Goal: Complete application form: Complete application form

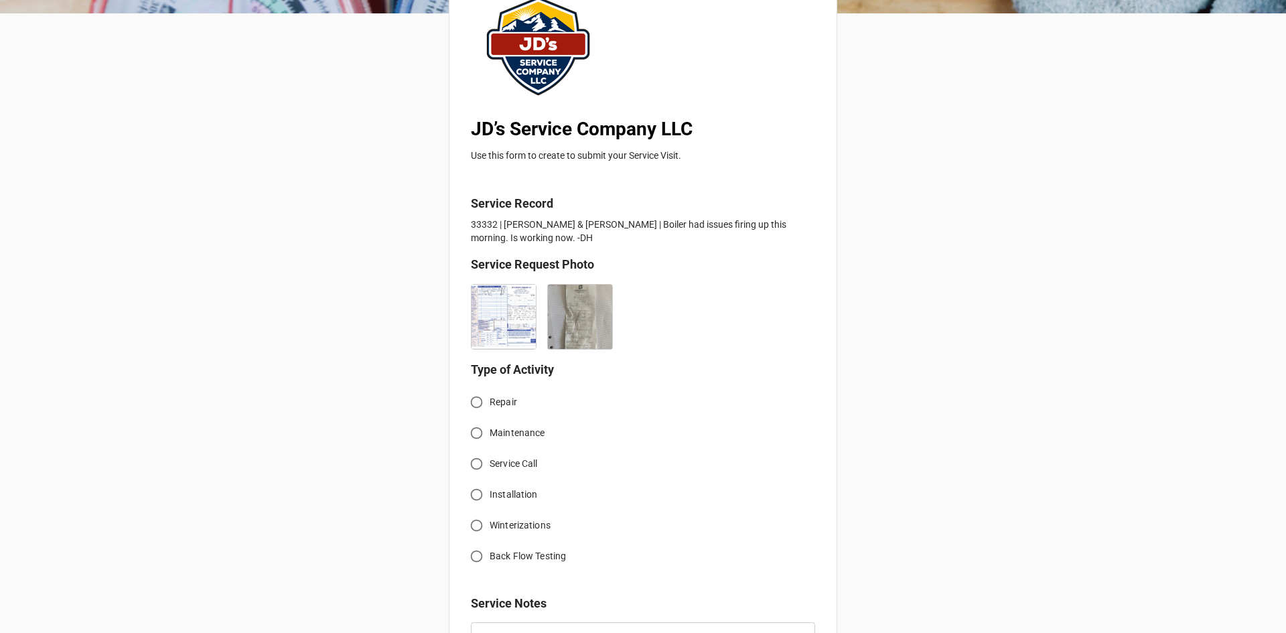
scroll to position [134, 0]
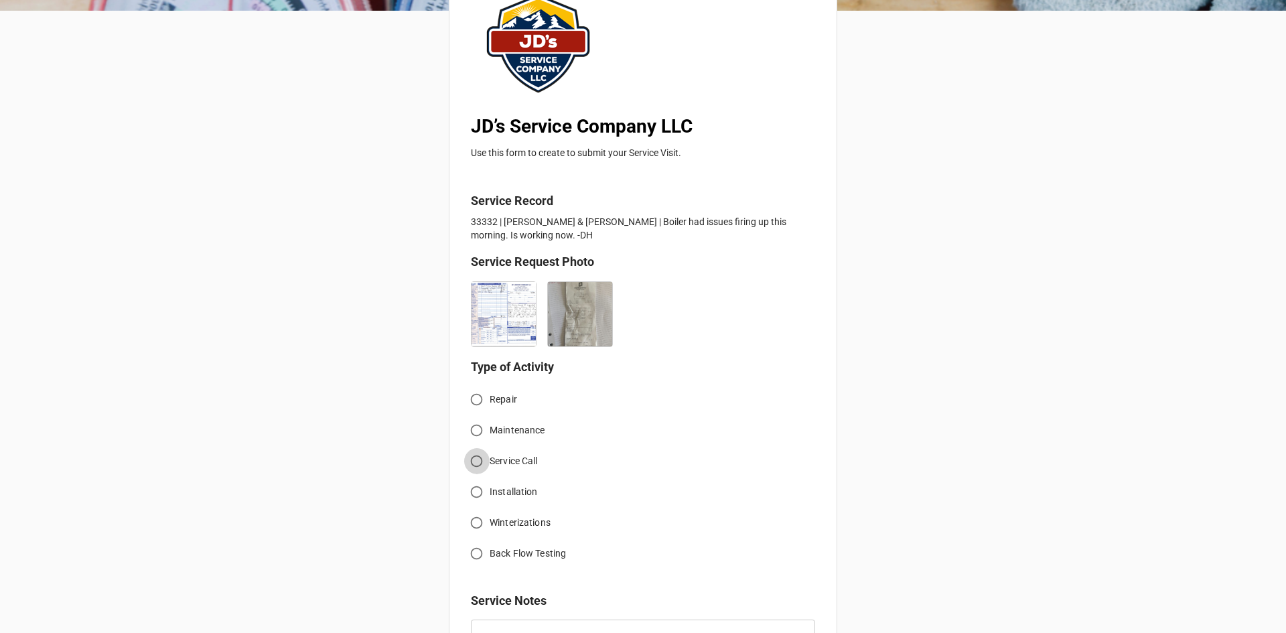
click at [470, 460] on input "Service Call" at bounding box center [476, 461] width 26 height 26
radio input "true"
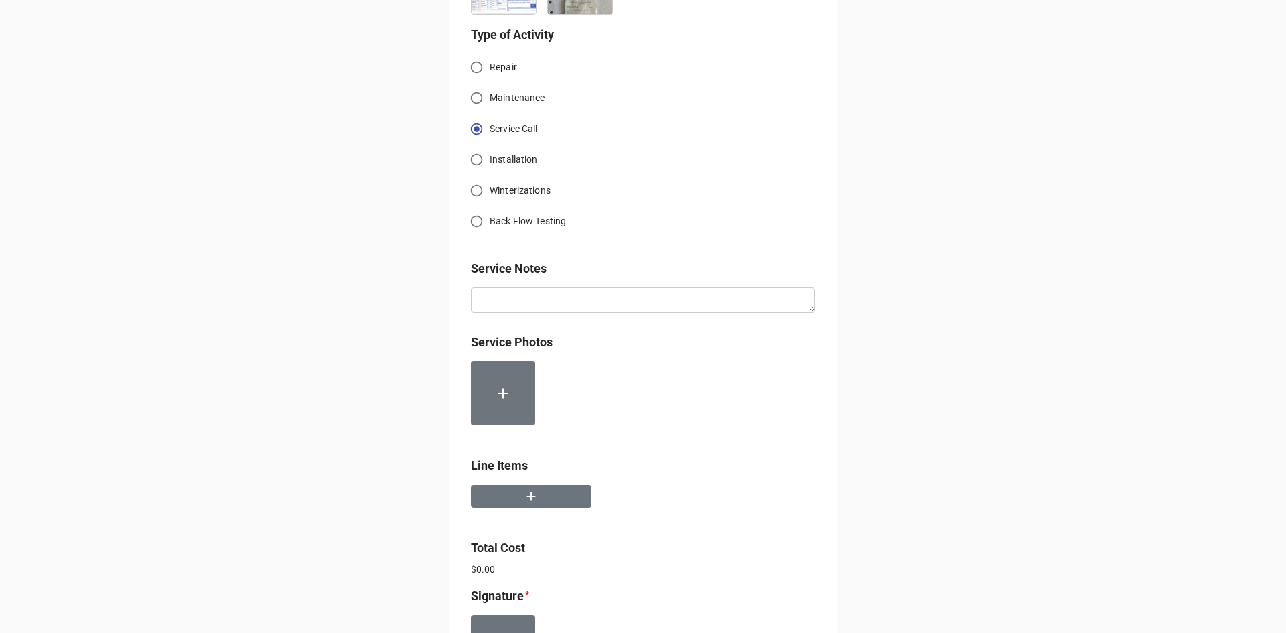
scroll to position [469, 0]
click at [548, 497] on button "button" at bounding box center [531, 493] width 121 height 23
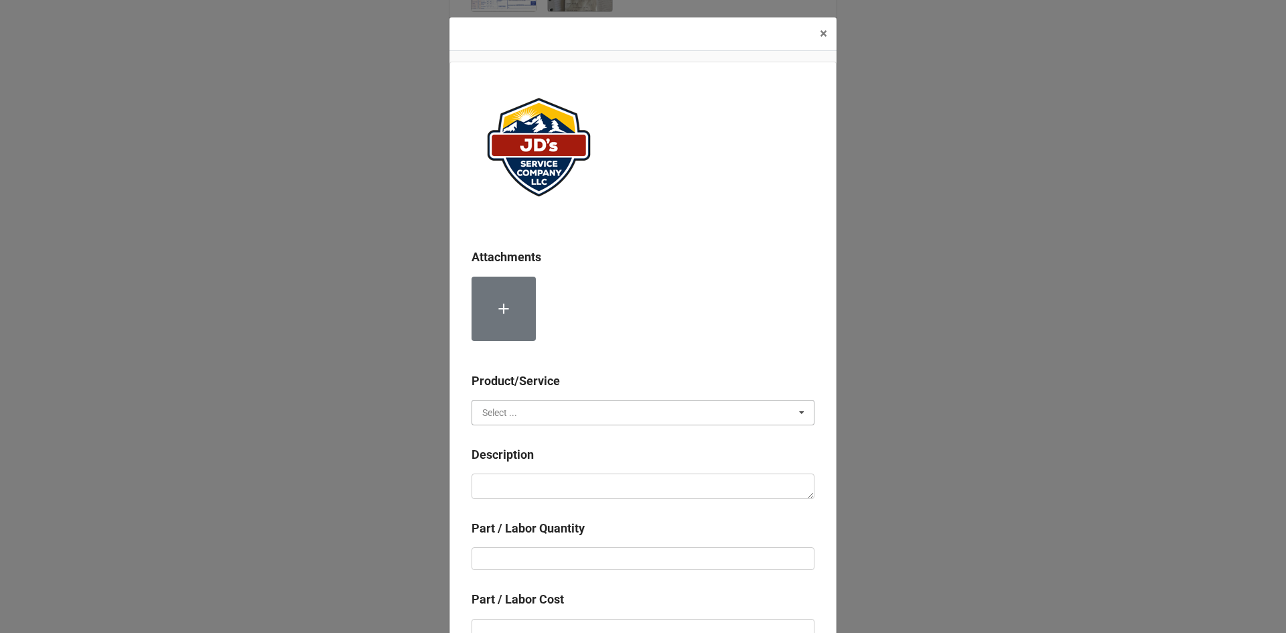
drag, startPoint x: 557, startPoint y: 406, endPoint x: 558, endPoint y: 416, distance: 10.1
click at [557, 409] on input "text" at bounding box center [644, 412] width 342 height 24
click at [555, 444] on div "Services" at bounding box center [643, 437] width 342 height 25
click at [556, 473] on textarea at bounding box center [642, 485] width 343 height 25
drag, startPoint x: 556, startPoint y: 471, endPoint x: 569, endPoint y: 484, distance: 18.5
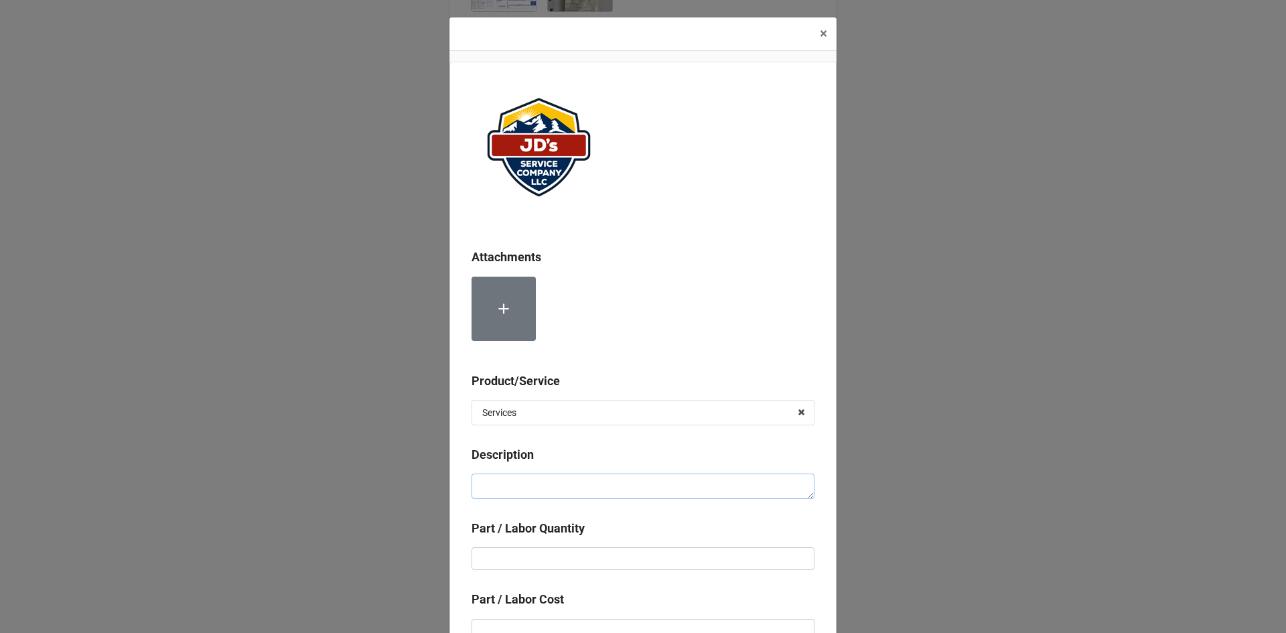
click at [569, 484] on textarea at bounding box center [642, 485] width 343 height 25
paste textarea "2:30pm-5:00pm; Serviced, cleaned and inspected boiler system, utilizing [PERSON…"
type textarea "x"
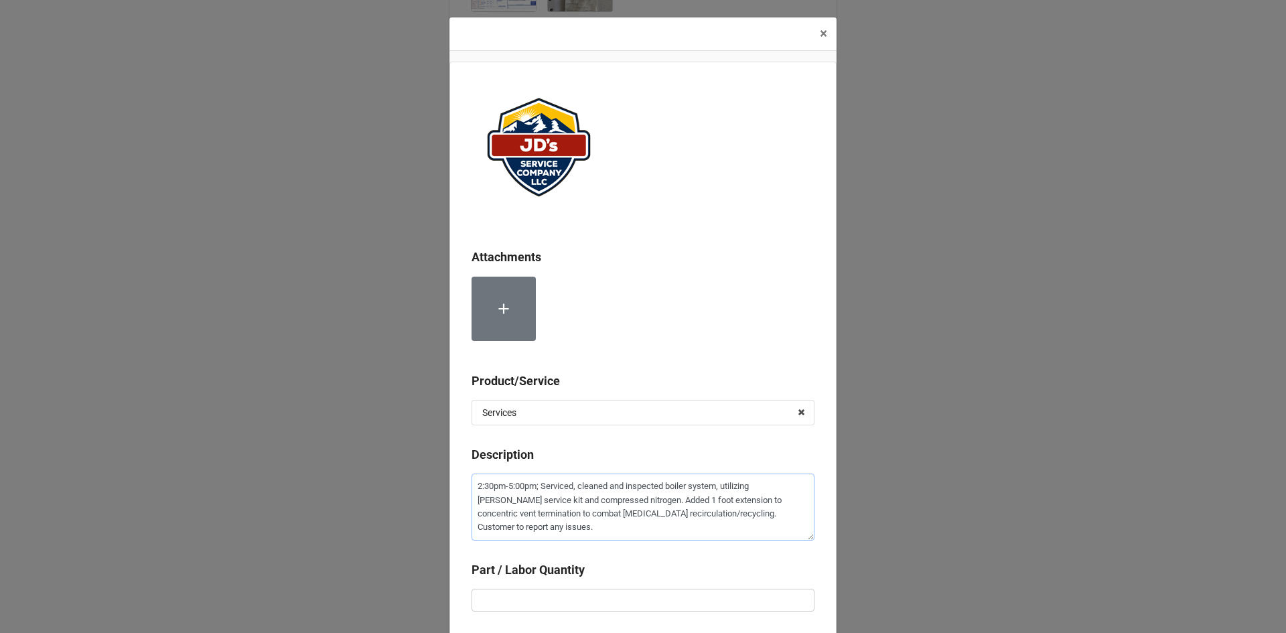
type textarea "2:30pm-5:00pm; Serviced, cleaned and inspected boiler system, utilizing [PERSON…"
click at [633, 593] on input "text" at bounding box center [642, 600] width 343 height 23
type textarea "x"
type input "1"
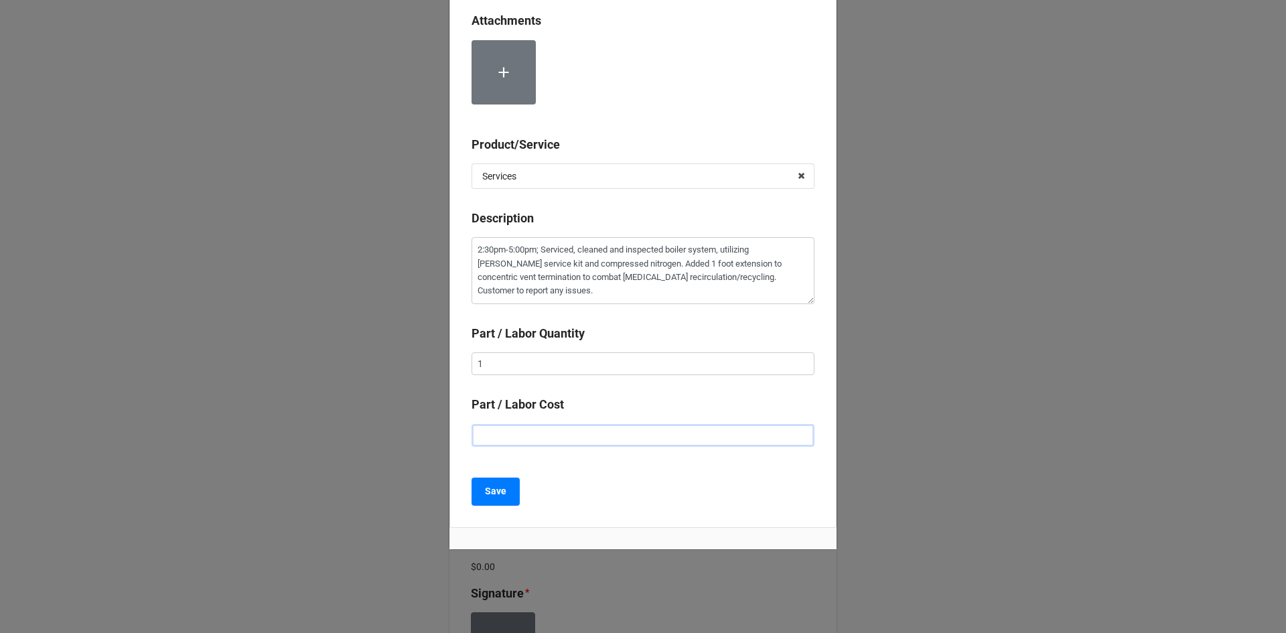
type textarea "x"
type input "$2.00"
type textarea "x"
type input "$22.00"
type textarea "x"
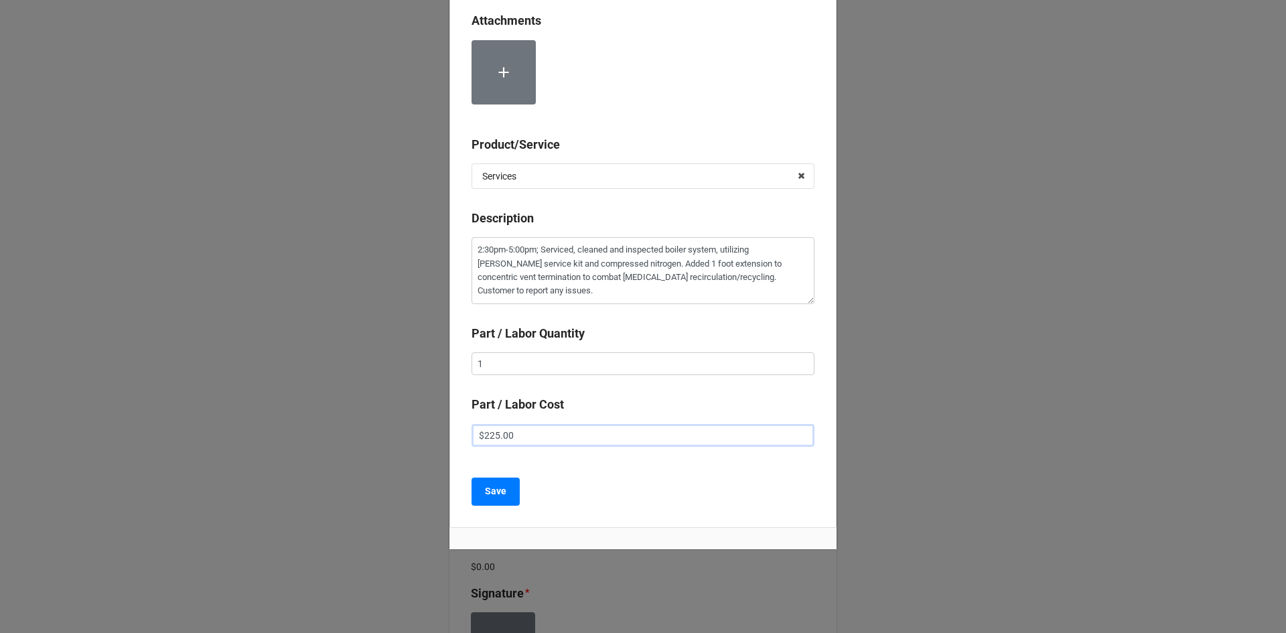
type input "$225.00"
click at [538, 366] on input "1" at bounding box center [642, 363] width 343 height 23
type textarea "x"
type input "2"
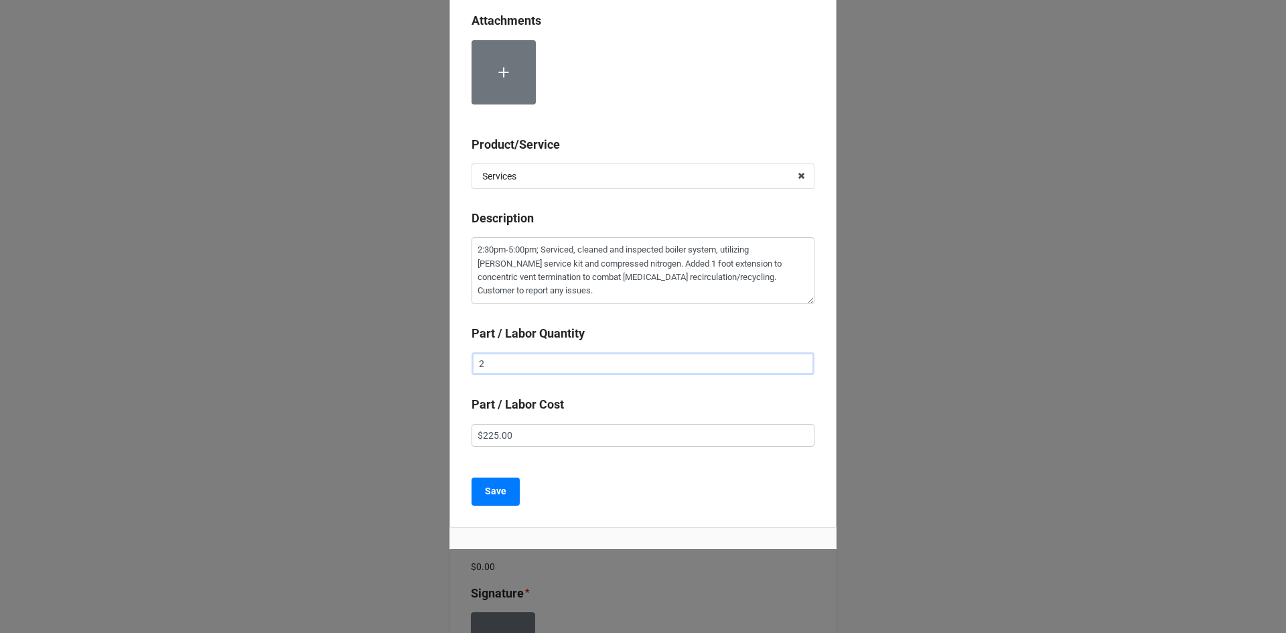
type textarea "x"
type input "2."
type textarea "x"
type input "2.5"
click at [493, 490] on b "Save" at bounding box center [495, 491] width 21 height 14
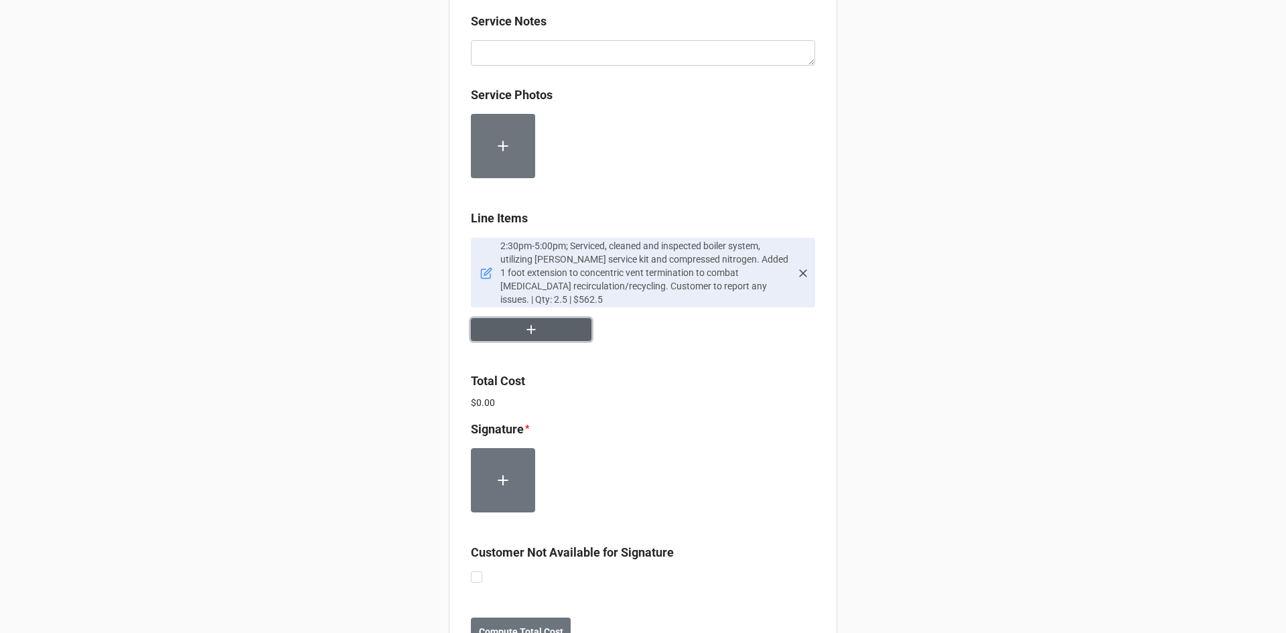
scroll to position [737, 0]
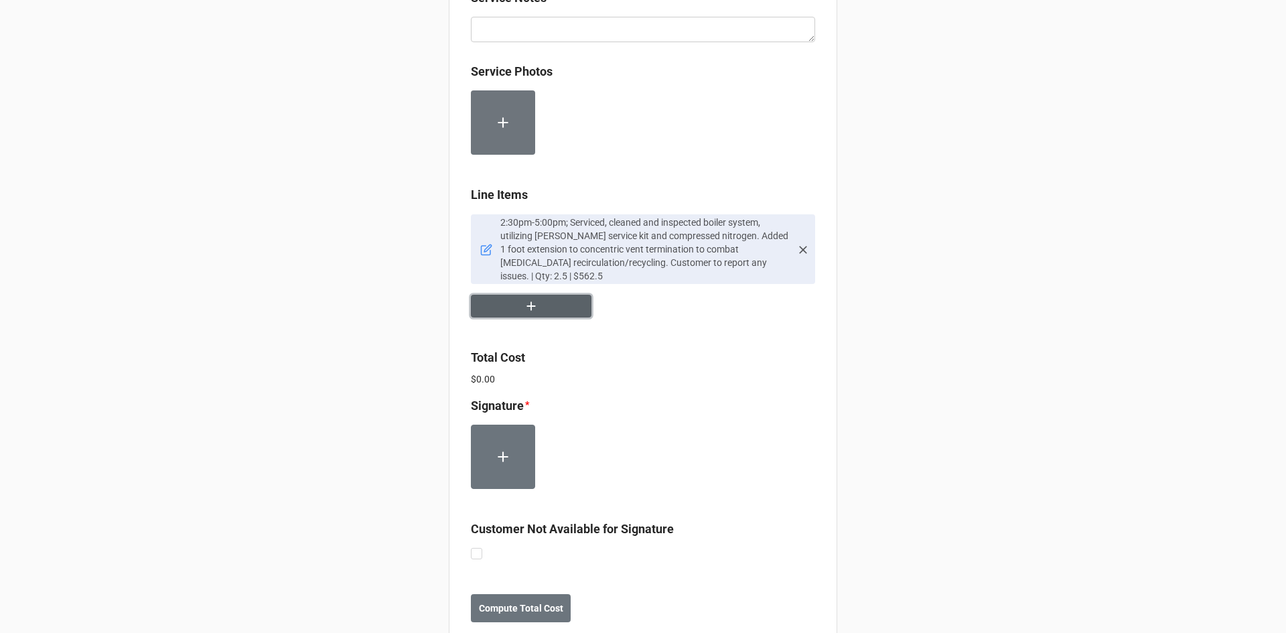
click at [551, 310] on button "button" at bounding box center [531, 306] width 121 height 23
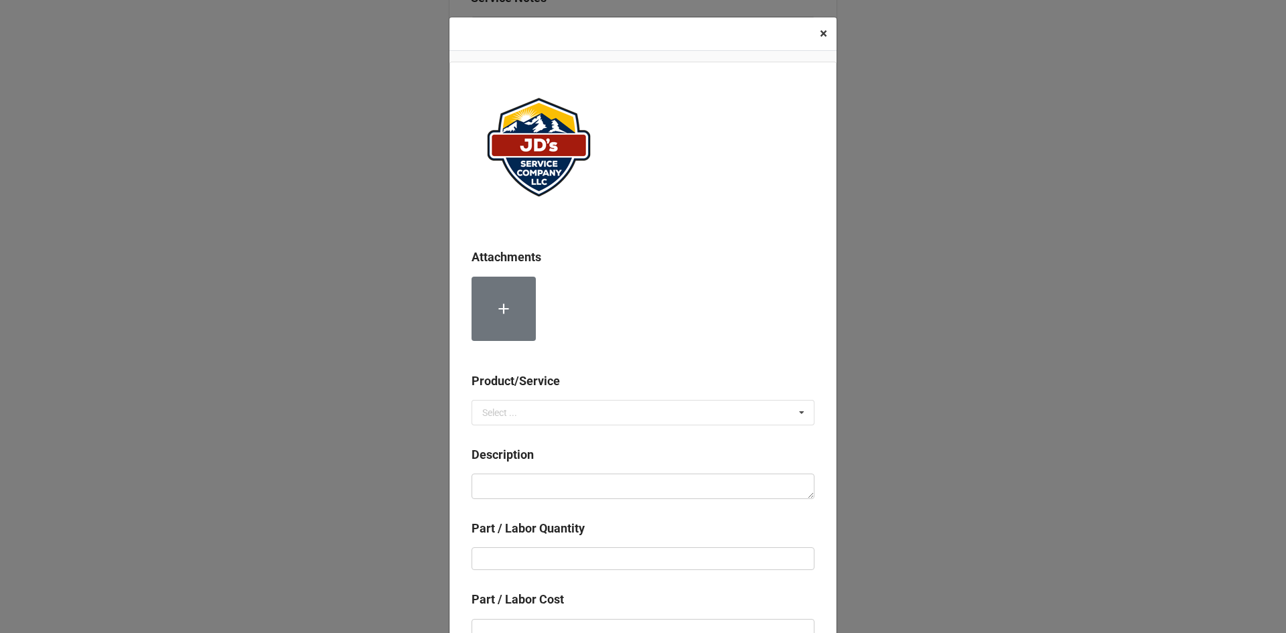
click at [822, 34] on span "×" at bounding box center [823, 33] width 7 height 16
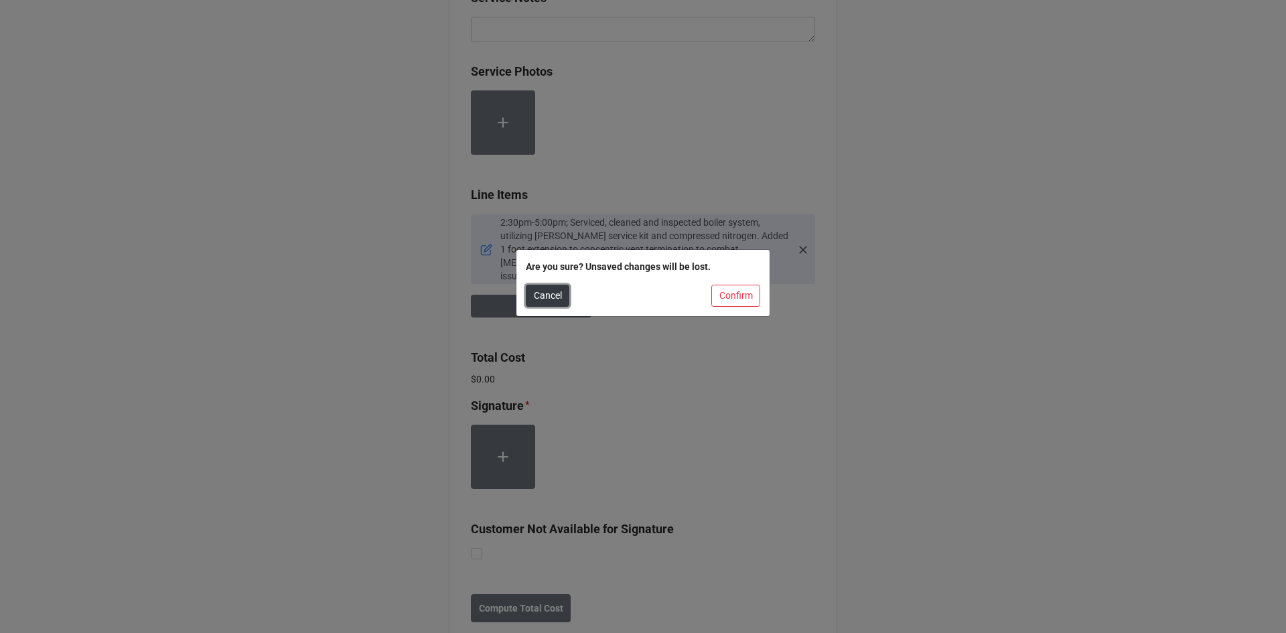
click at [546, 299] on button "Cancel" at bounding box center [548, 296] width 44 height 23
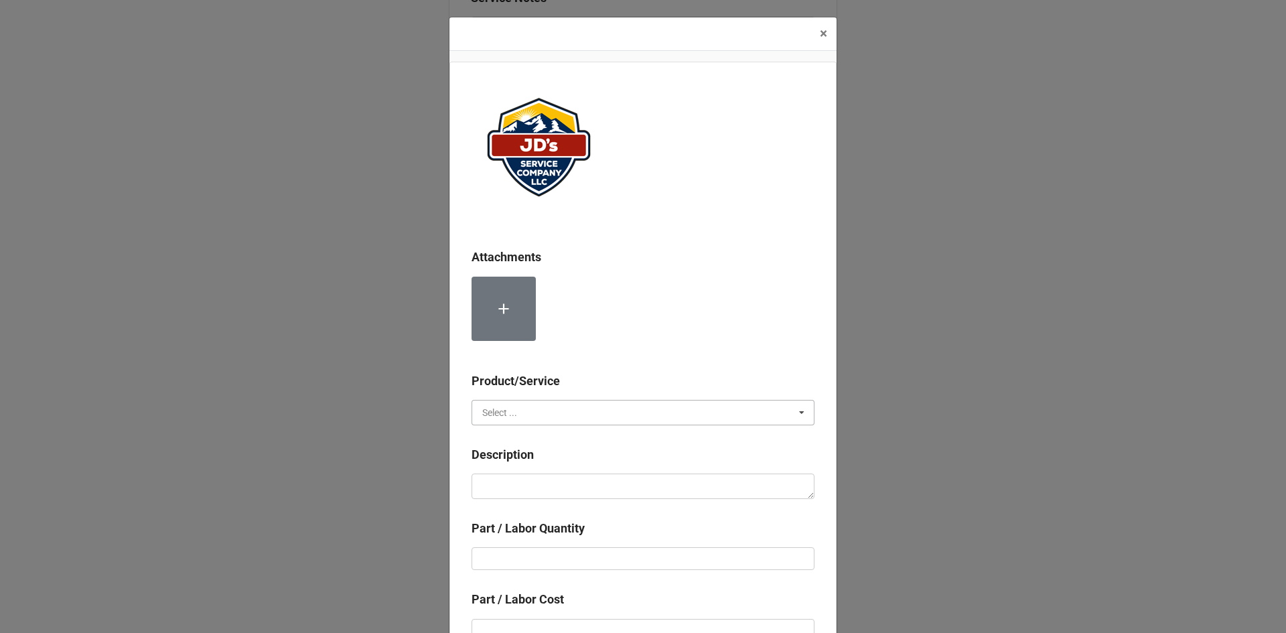
click at [528, 401] on input "text" at bounding box center [644, 412] width 342 height 24
click at [519, 436] on div "Services" at bounding box center [643, 437] width 342 height 25
click at [530, 481] on textarea at bounding box center [642, 485] width 343 height 25
paste textarea "3:00pm-5:00pm; Labor for 2nd Technician"
type textarea "x"
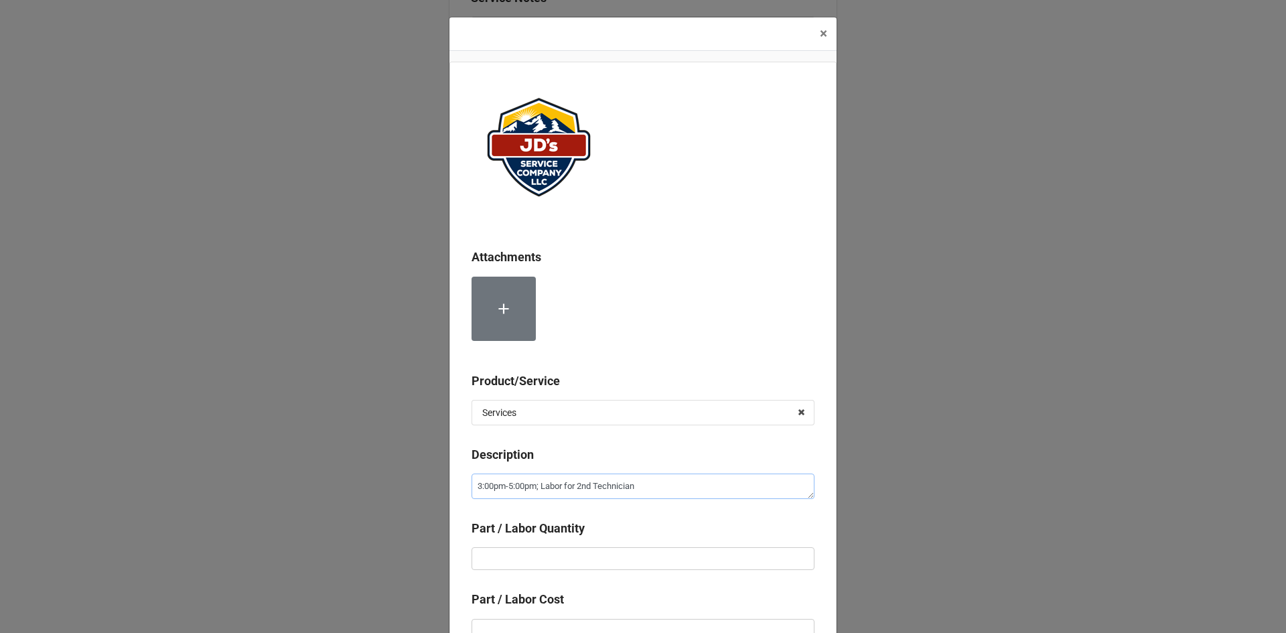
type textarea "3:00pm-5:00pm; Labor for 2nd Technician"
click at [597, 552] on input "text" at bounding box center [642, 558] width 343 height 23
type textarea "x"
type input "2"
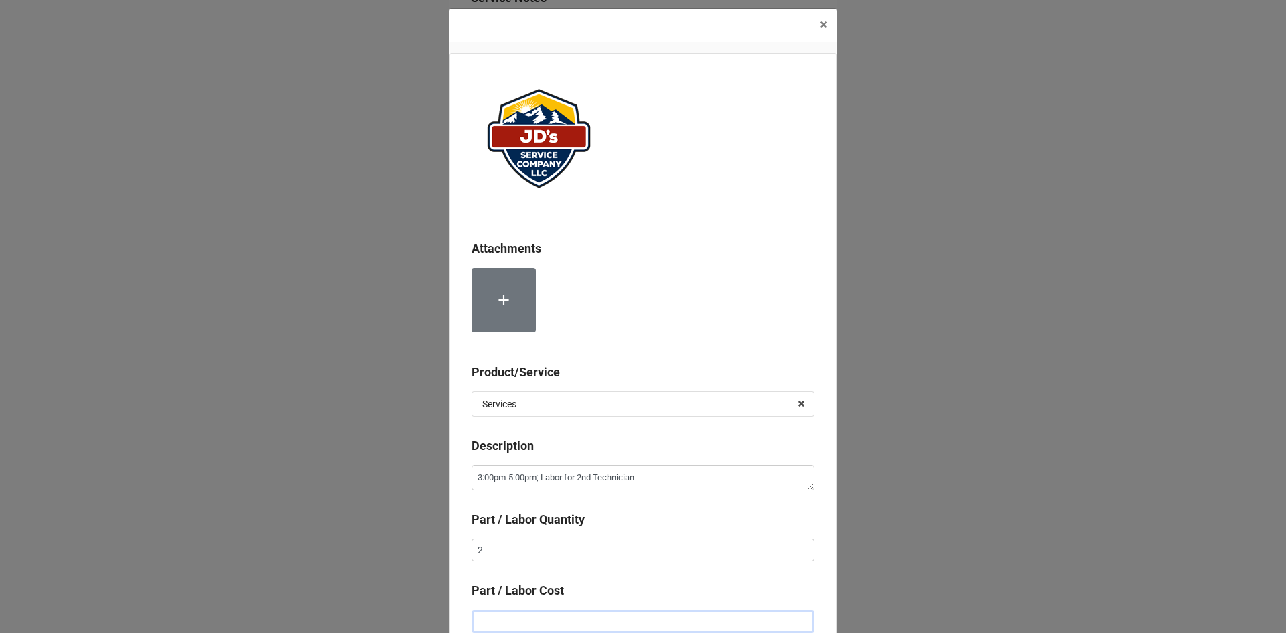
type textarea "x"
type input "$2.00"
type textarea "x"
type input "$22.00"
type textarea "x"
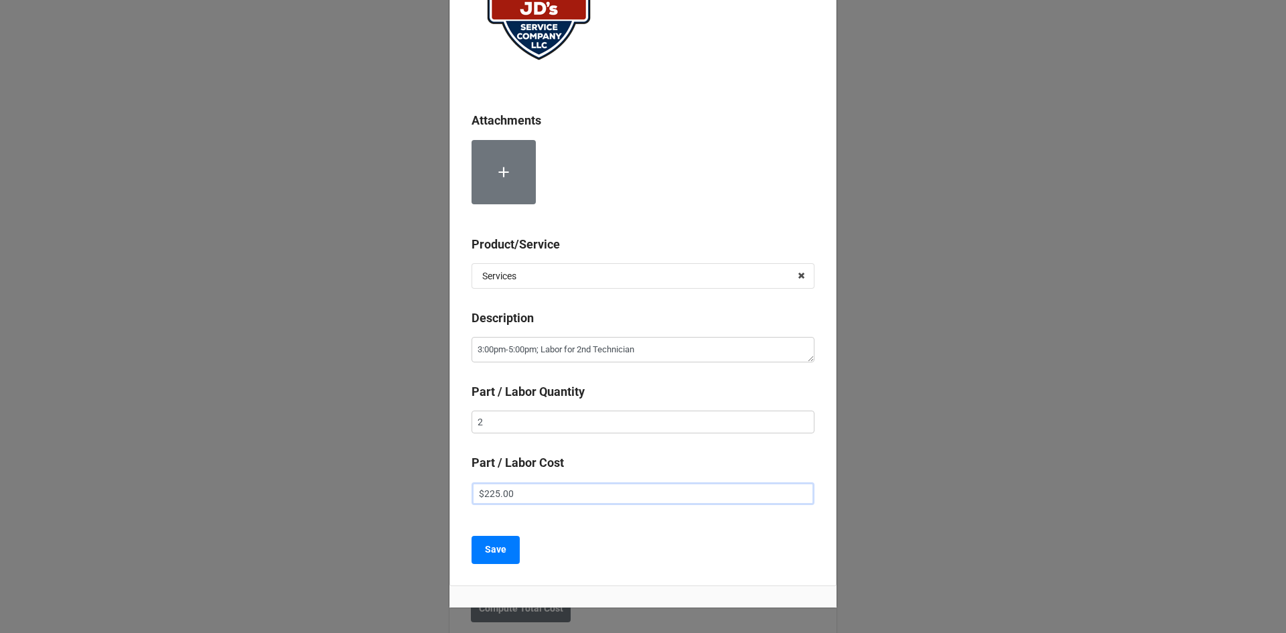
scroll to position [143, 0]
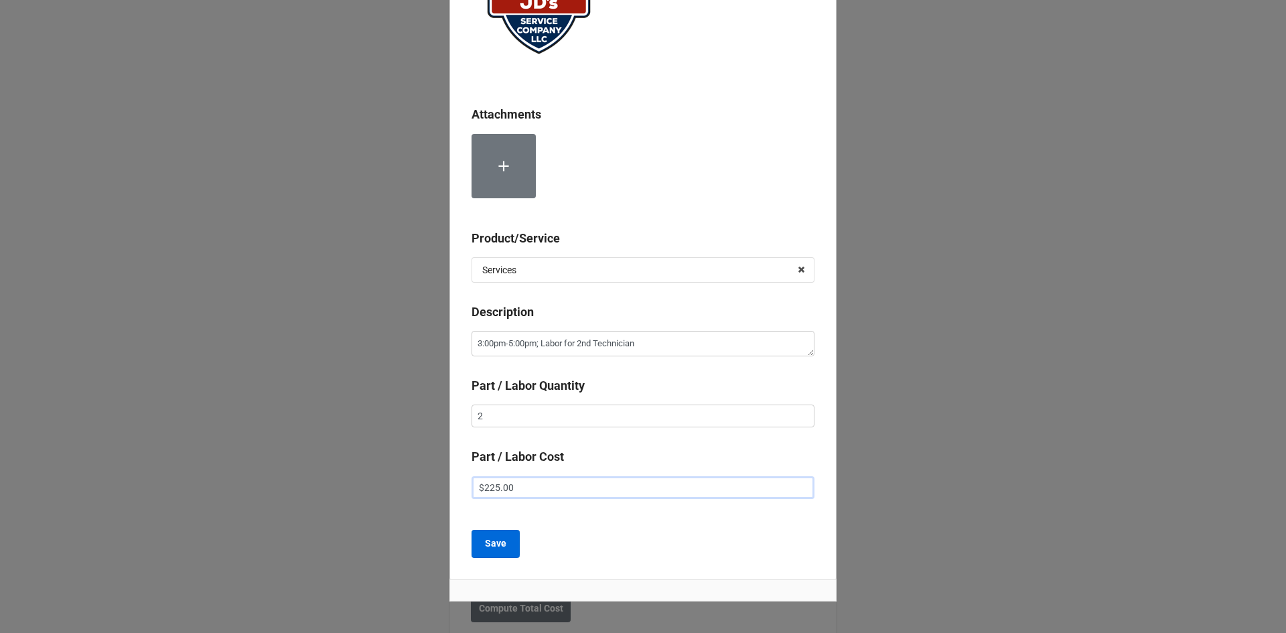
type input "$225.00"
click at [502, 542] on b "Save" at bounding box center [495, 543] width 21 height 14
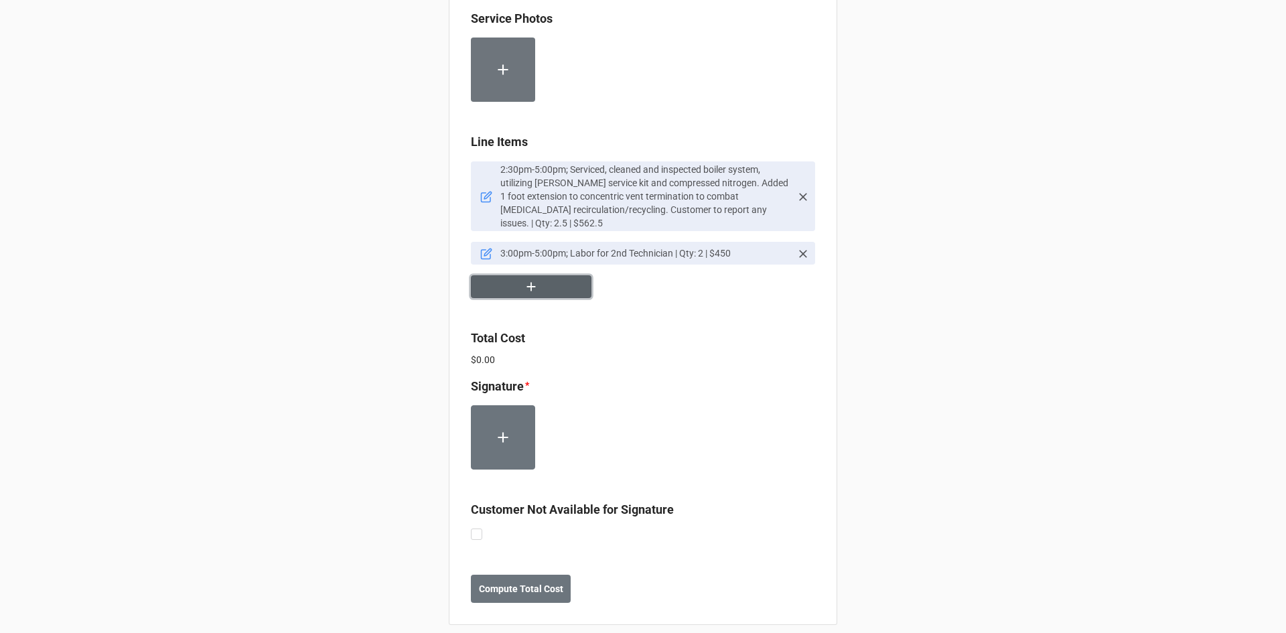
scroll to position [804, 0]
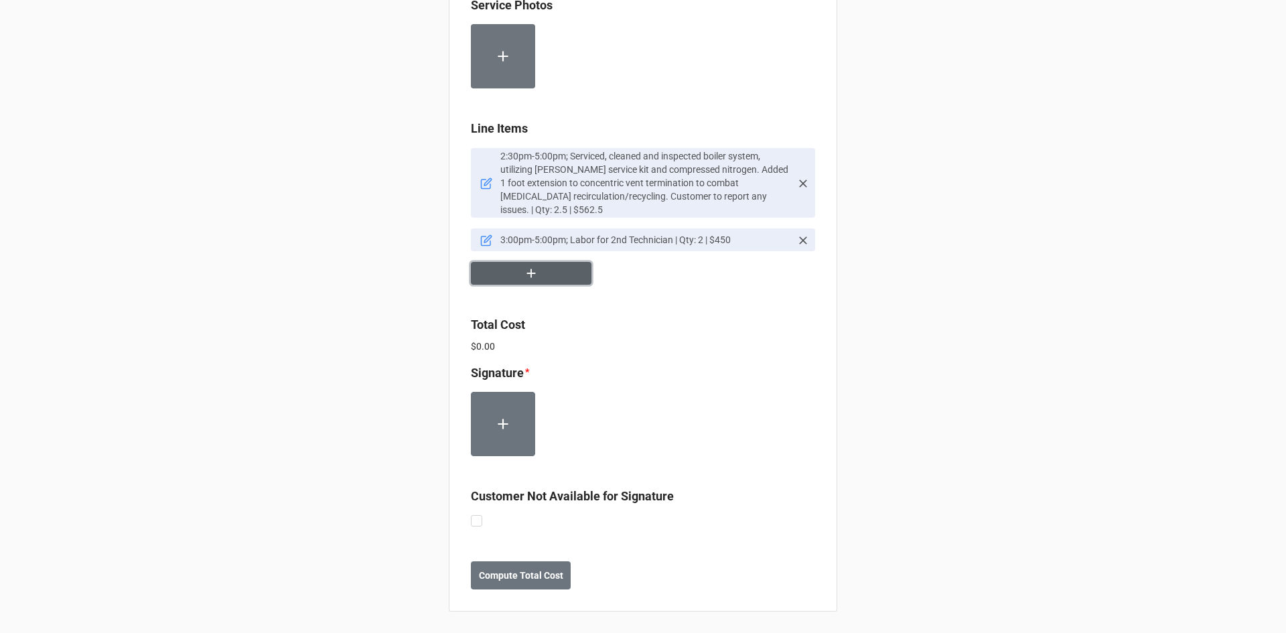
click at [540, 275] on button "button" at bounding box center [531, 273] width 121 height 23
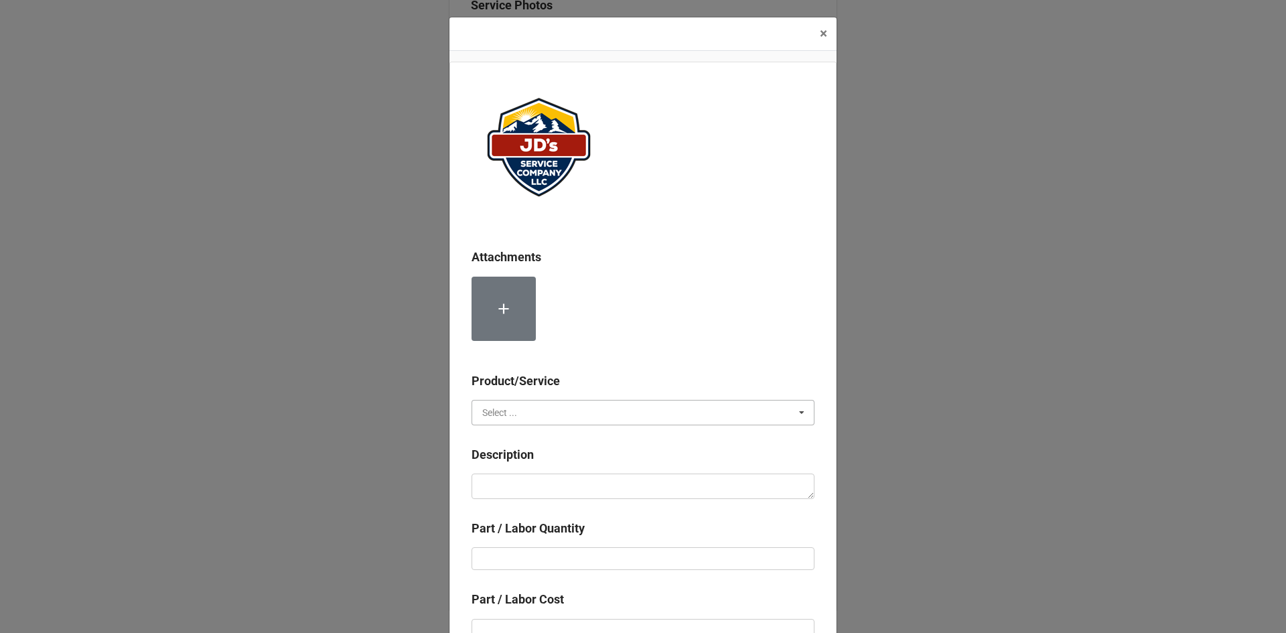
click at [761, 412] on input "text" at bounding box center [644, 412] width 342 height 24
click at [556, 462] on div "Material Cost" at bounding box center [643, 461] width 342 height 25
click at [557, 479] on textarea at bounding box center [642, 485] width 343 height 25
paste textarea "3:00pm-5:00pm; Labor for 2nd Technician"
type textarea "x"
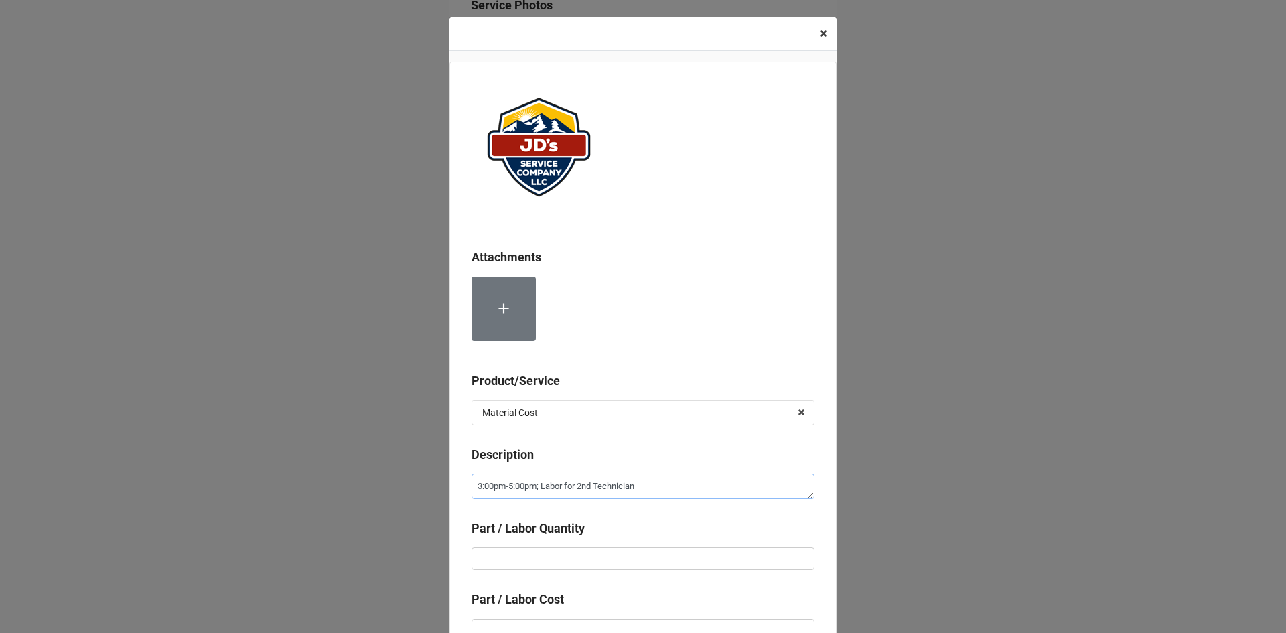
type textarea "3:00pm-5:00pm; Labor for 2nd Technician"
click at [820, 35] on span "×" at bounding box center [823, 33] width 7 height 16
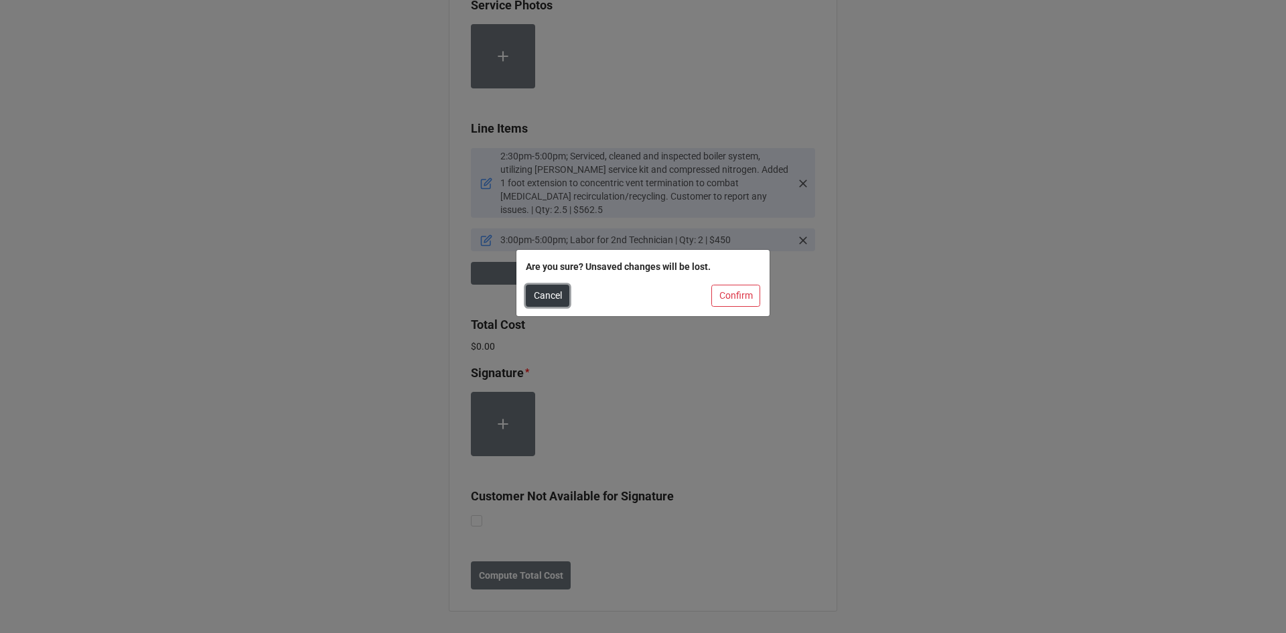
click at [546, 295] on button "Cancel" at bounding box center [548, 296] width 44 height 23
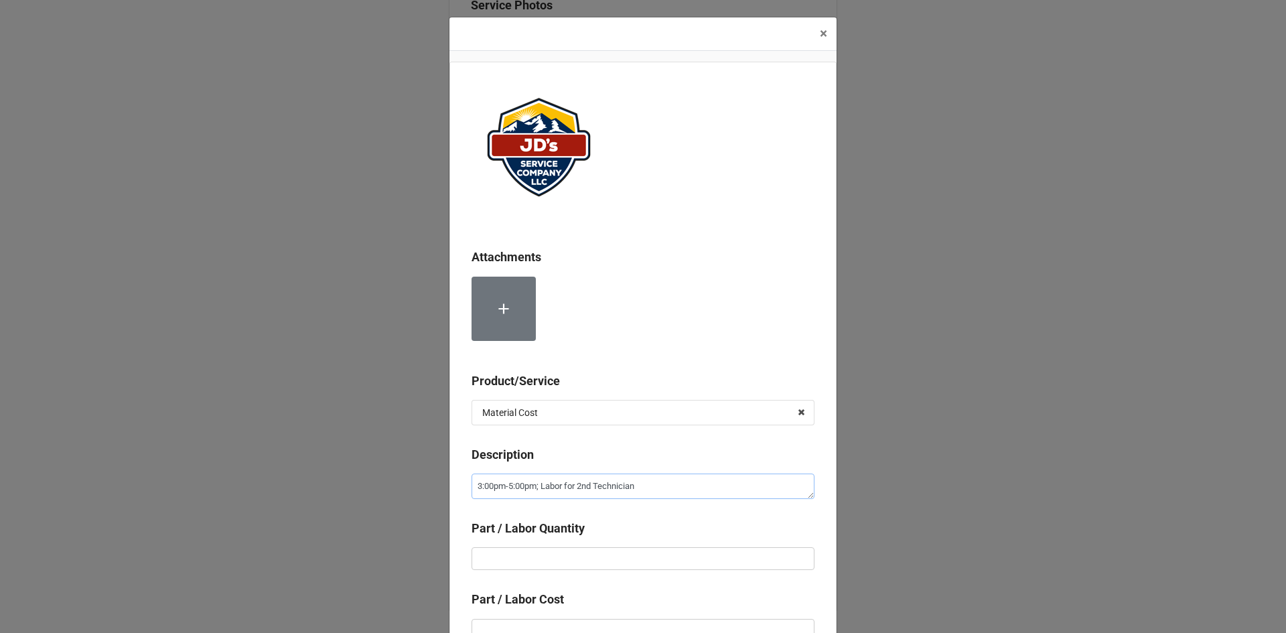
drag, startPoint x: 639, startPoint y: 490, endPoint x: 467, endPoint y: 494, distance: 172.2
click at [467, 494] on div "Attachments Product/Service Material Cost Services Material Cost Description 3:…" at bounding box center [642, 392] width 387 height 661
type textarea "x"
type textarea "W"
type textarea "x"
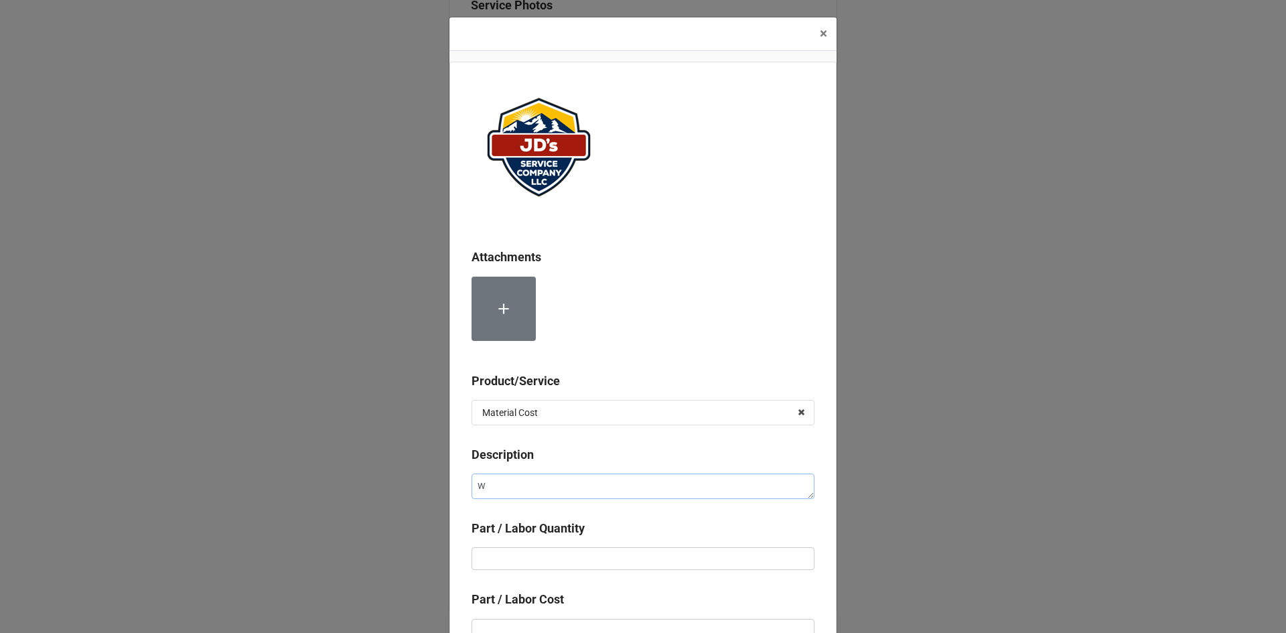
type textarea "We"
type textarea "x"
type textarea "Wei"
type textarea "x"
type textarea "[PERSON_NAME]"
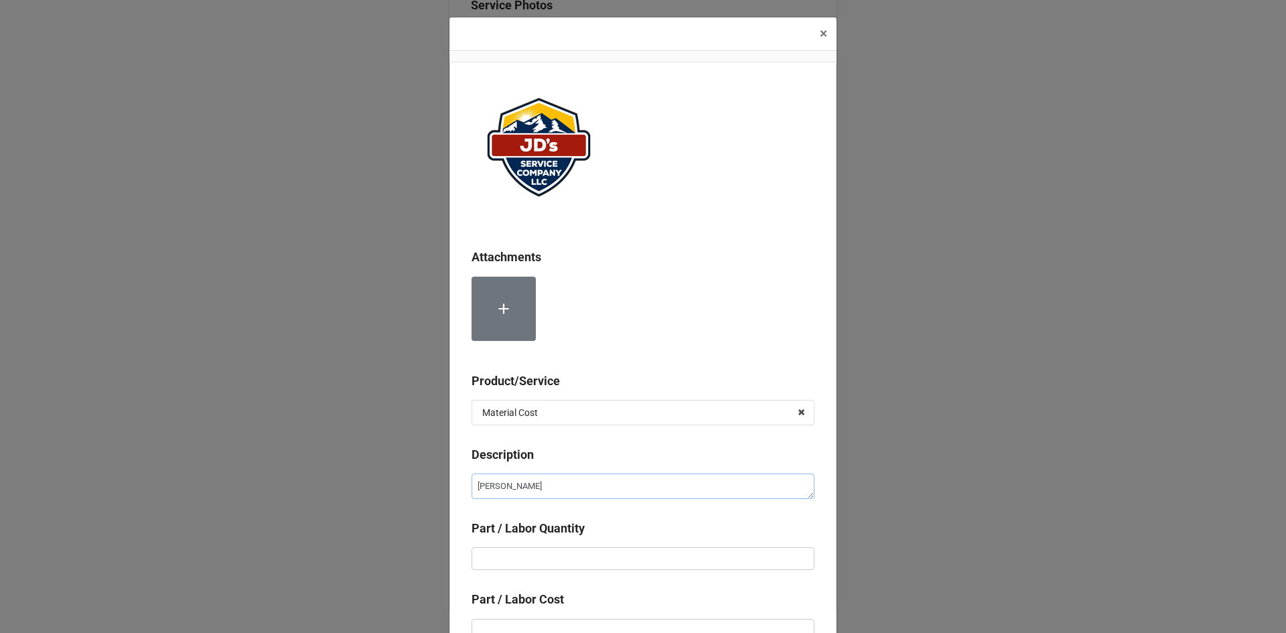
type textarea "x"
type textarea "Weil-"
type textarea "x"
type textarea "Weil-M"
type textarea "x"
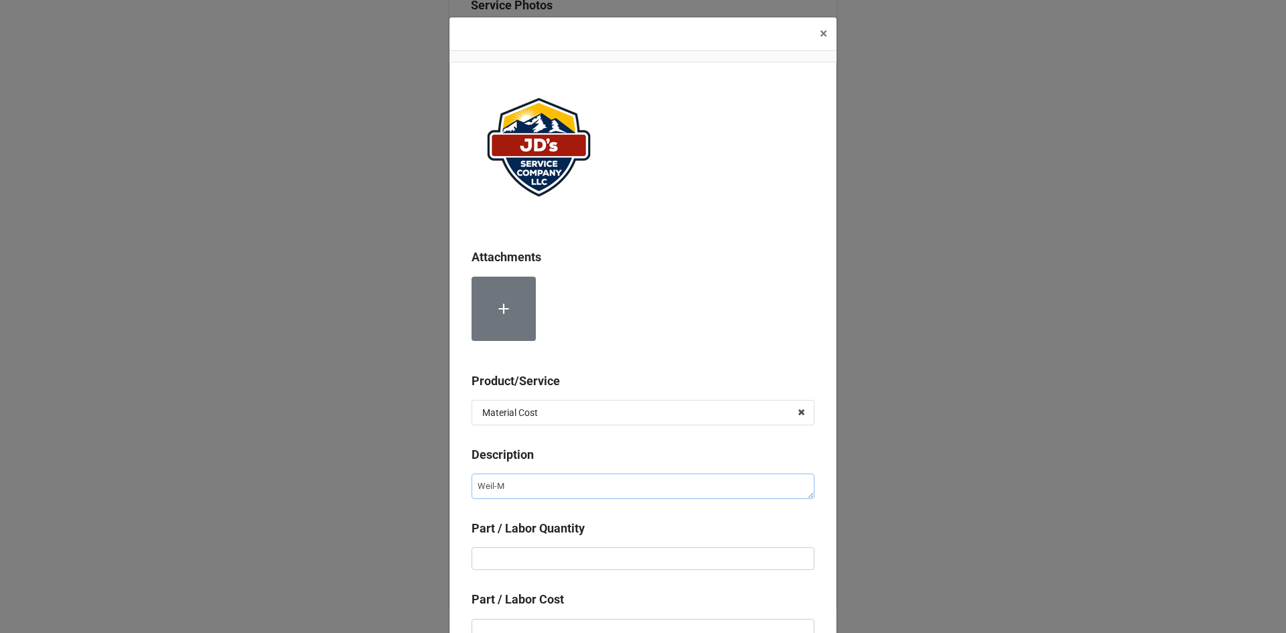
type textarea "Weil-Mc"
type textarea "x"
type textarea "[PERSON_NAME]"
type textarea "x"
type textarea "[PERSON_NAME]"
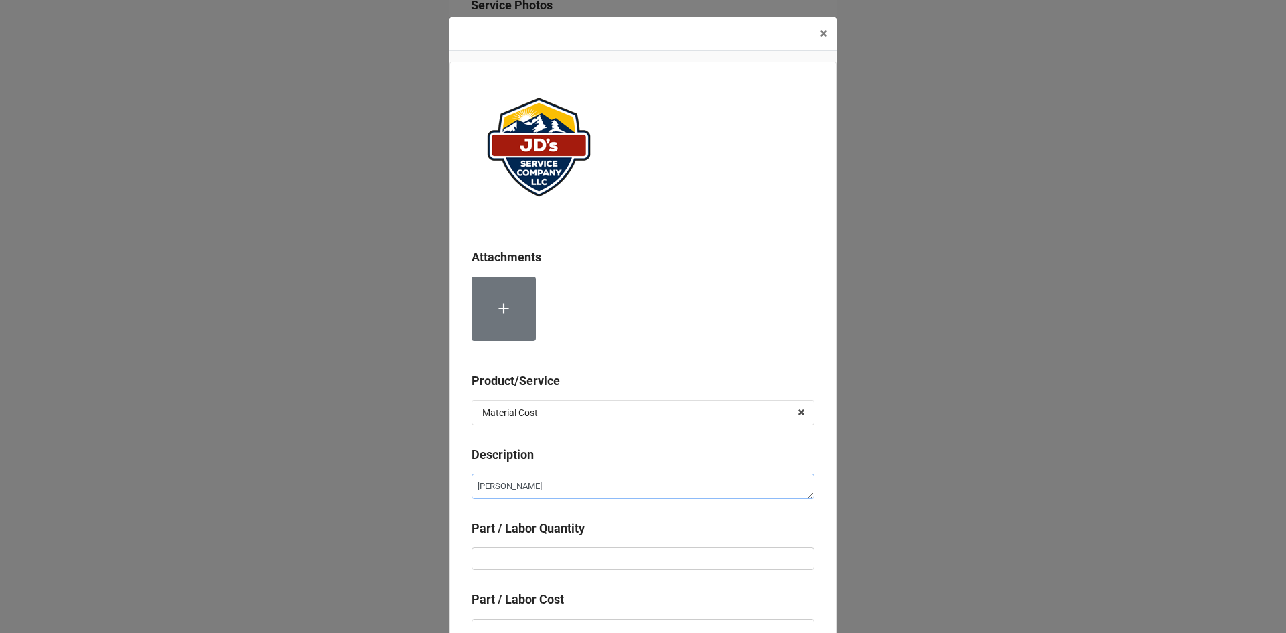
type textarea "x"
type textarea "[PERSON_NAME]"
type textarea "x"
type textarea "[PERSON_NAME]"
type textarea "x"
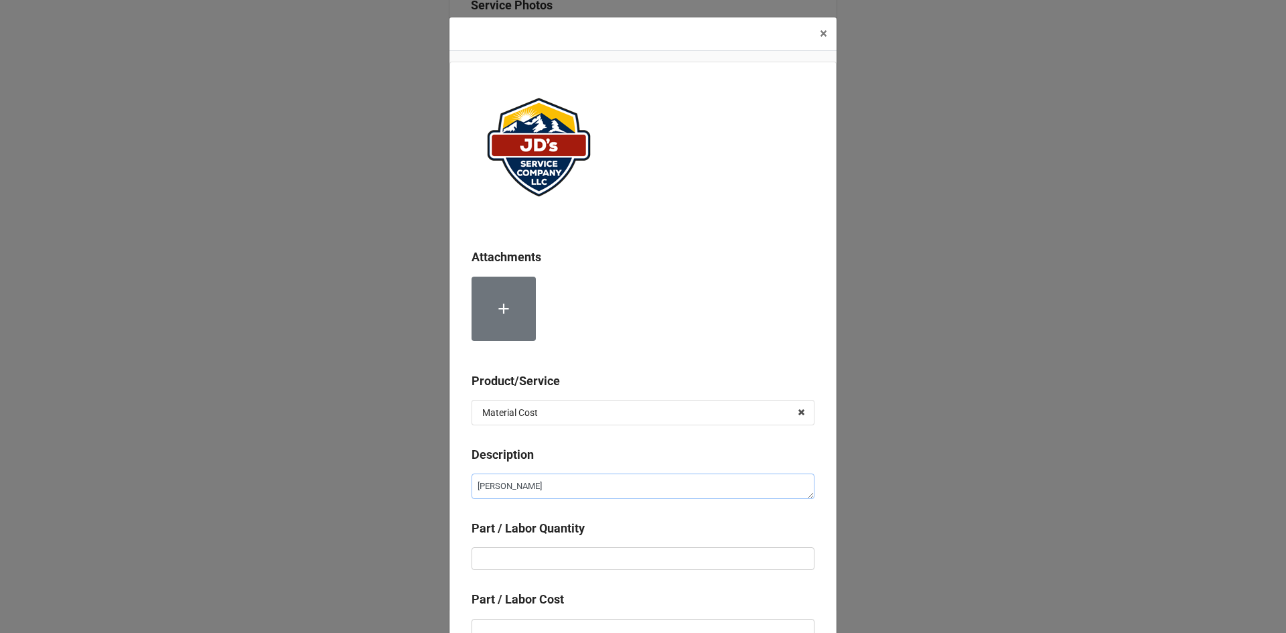
type textarea "[PERSON_NAME]"
type textarea "x"
type textarea "[PERSON_NAME] S"
type textarea "x"
type textarea "[PERSON_NAME] Se"
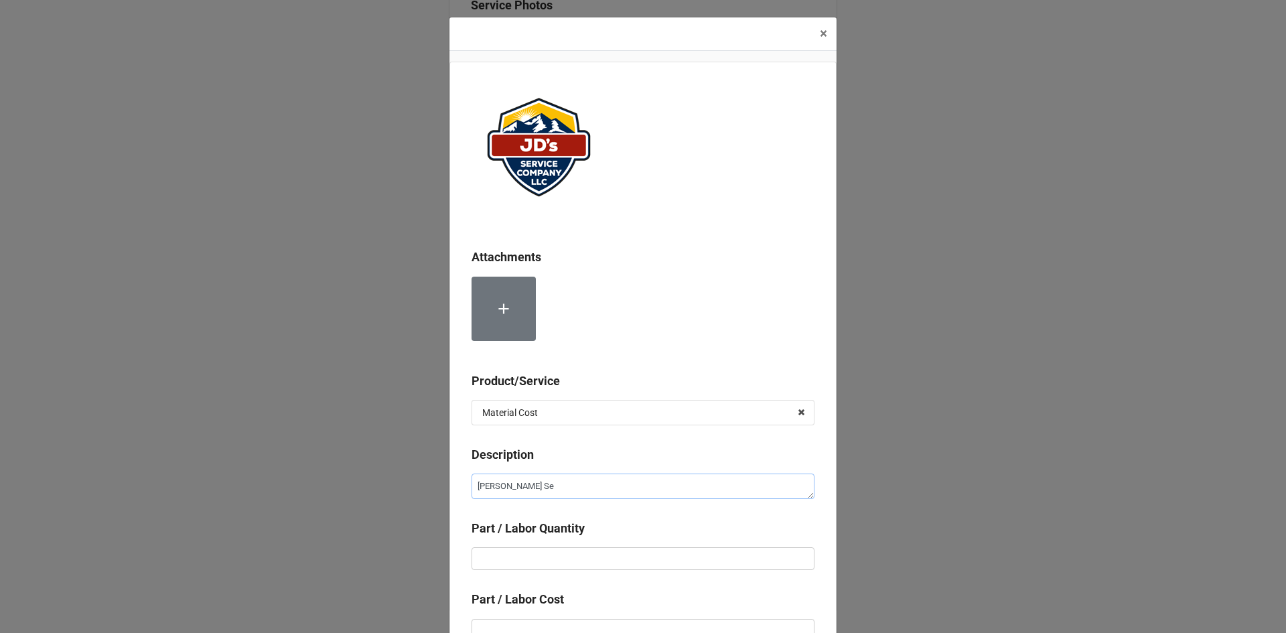
type textarea "x"
type textarea "[PERSON_NAME] Ser"
type textarea "x"
type textarea "[PERSON_NAME] Serv"
type textarea "x"
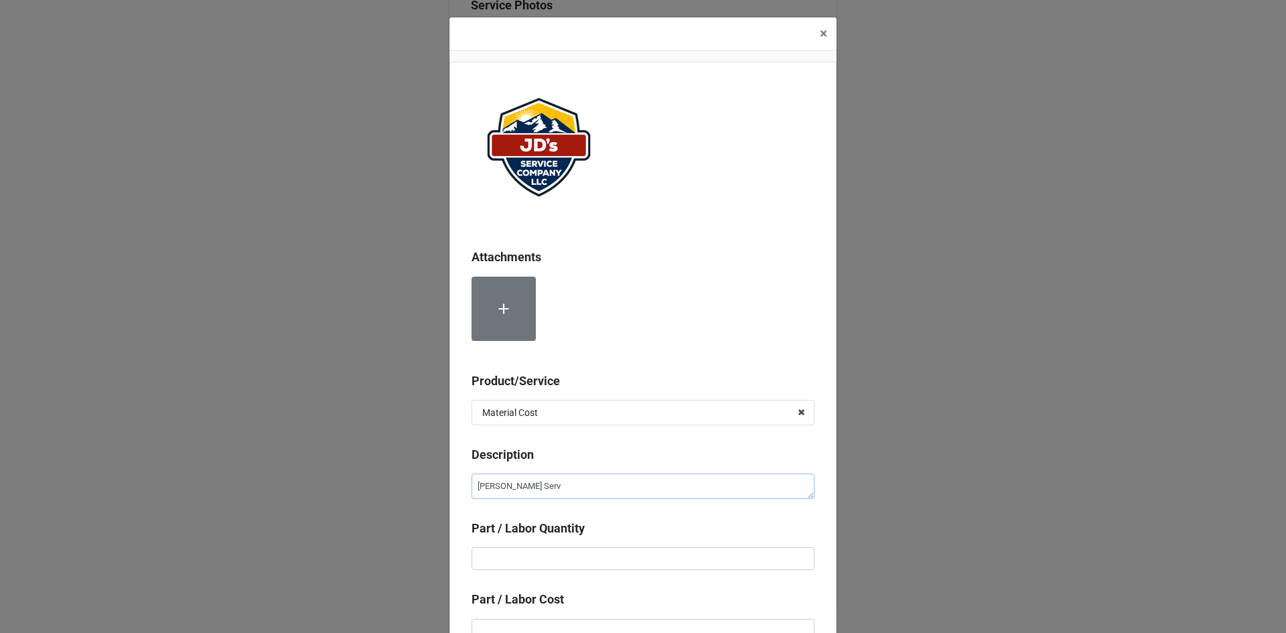
type textarea "[PERSON_NAME]"
type textarea "x"
type textarea "[PERSON_NAME]"
type textarea "x"
type textarea "[PERSON_NAME]"
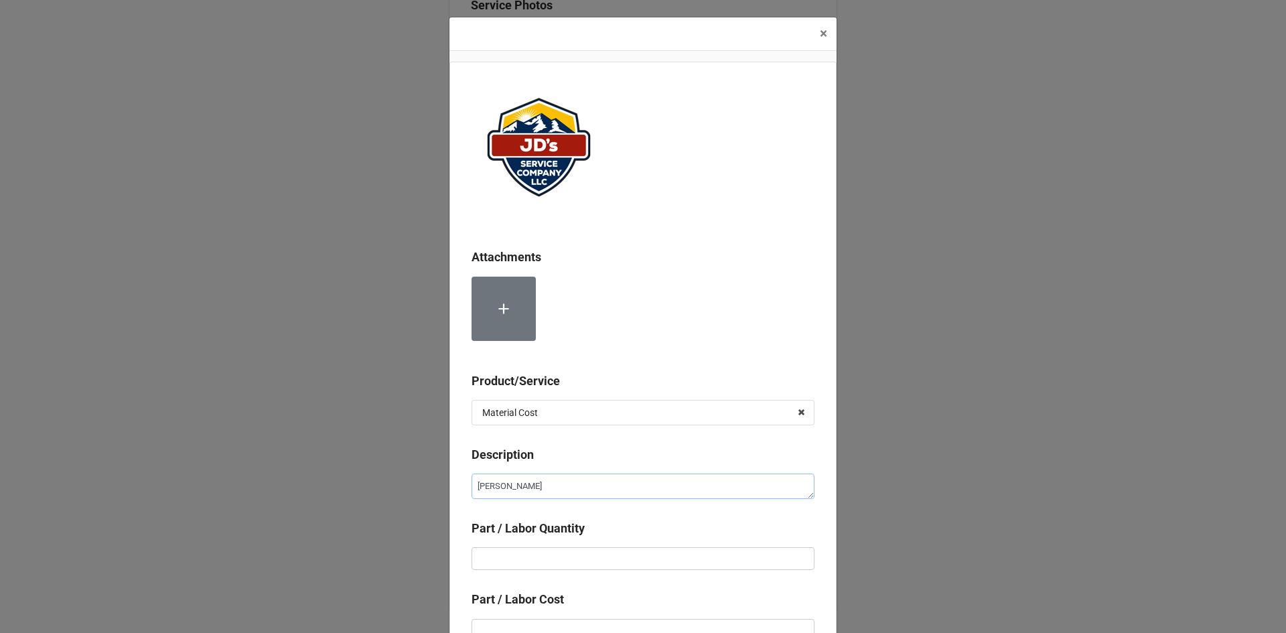
type textarea "x"
type textarea "[PERSON_NAME] Servic e"
type textarea "x"
type textarea "[PERSON_NAME]"
type textarea "x"
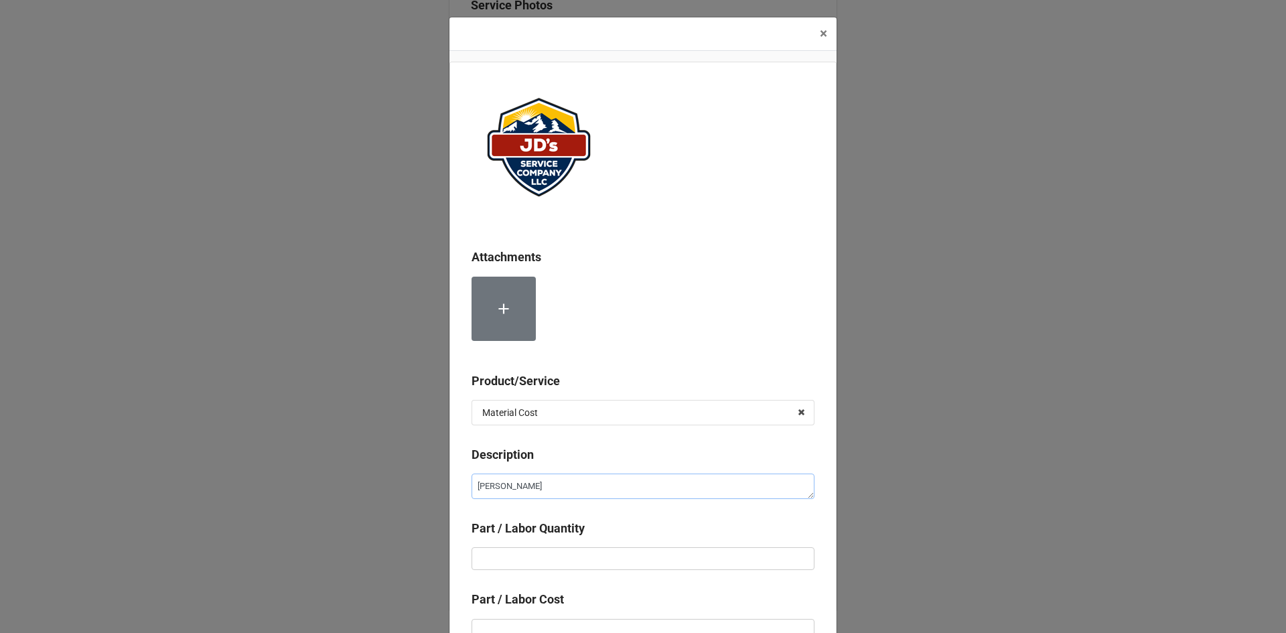
type textarea "[PERSON_NAME]"
type textarea "x"
type textarea "[PERSON_NAME] Service"
type textarea "x"
type textarea "[PERSON_NAME] Service"
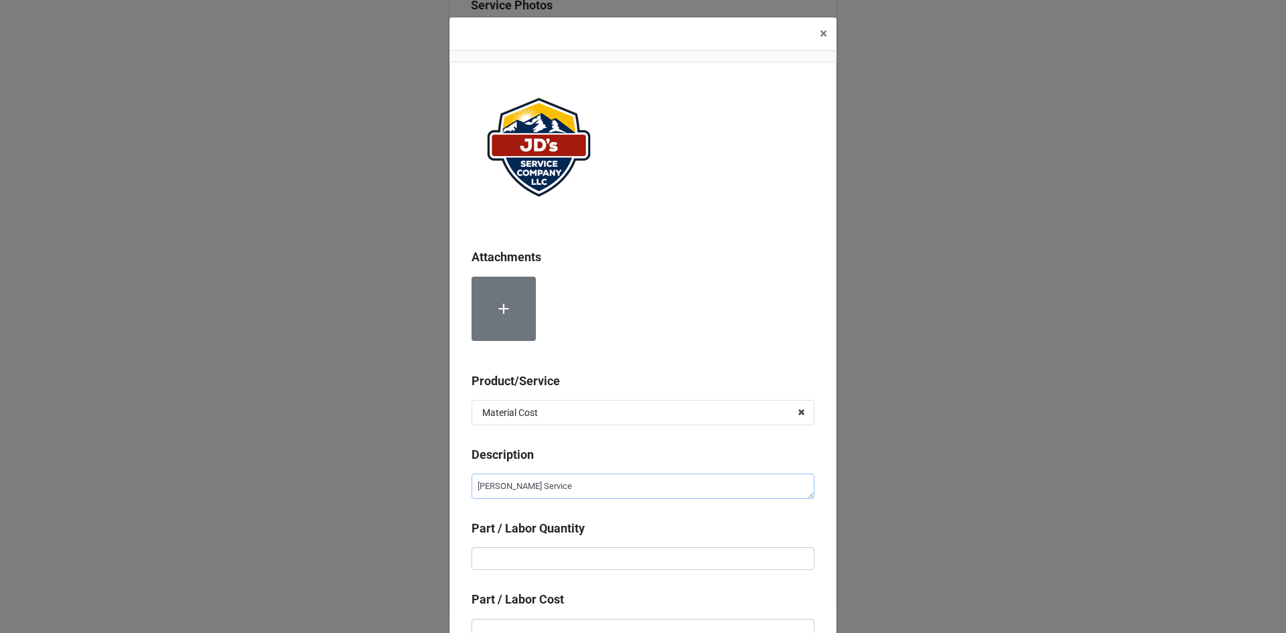
type textarea "x"
type textarea "[PERSON_NAME] Service K"
type textarea "x"
type textarea "[PERSON_NAME] Service Ki"
type textarea "x"
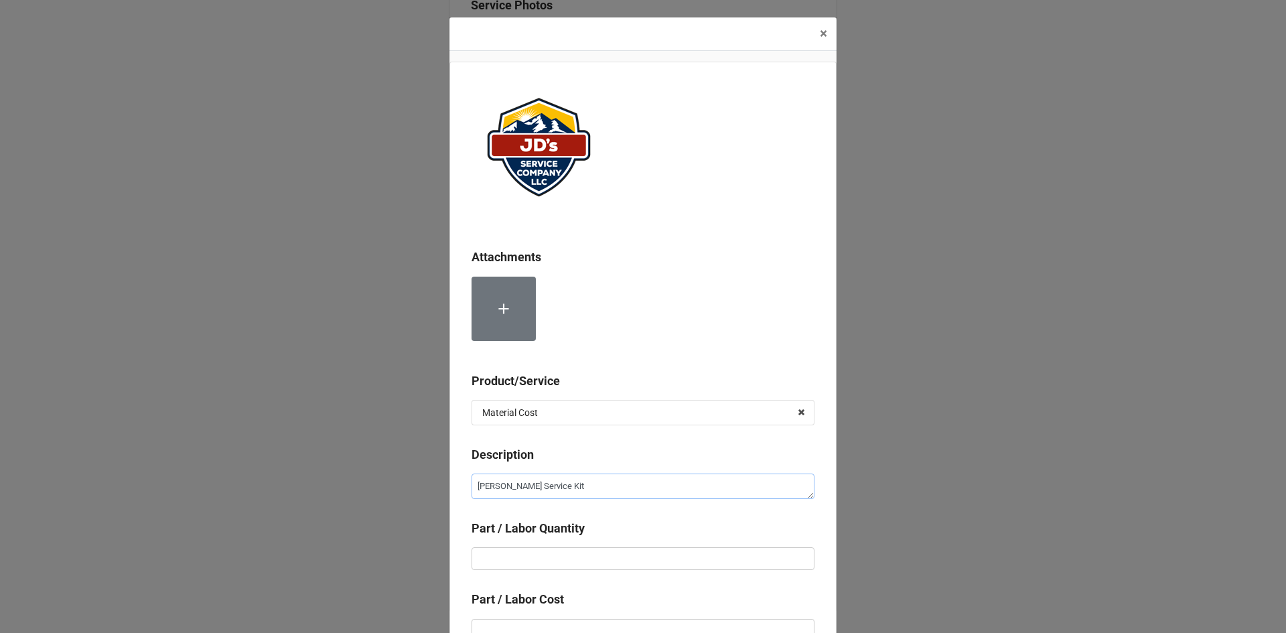
type textarea "[PERSON_NAME] Service Kit"
type textarea "x"
type input "1"
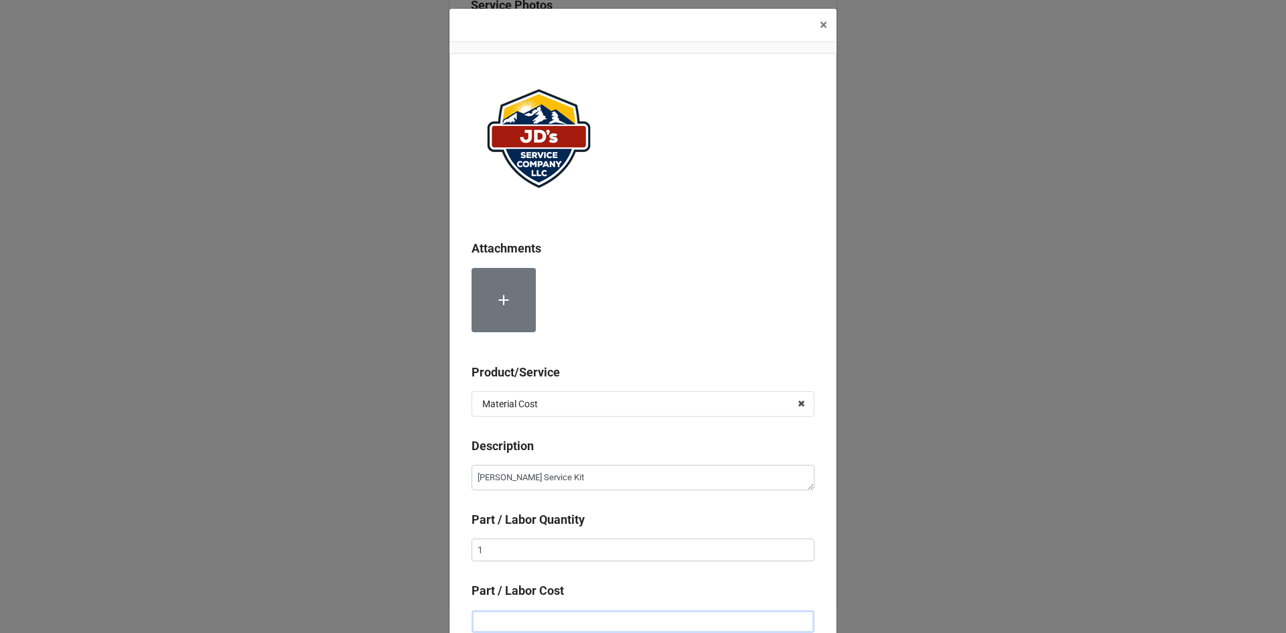
type textarea "x"
type input "$1.00"
type textarea "x"
type input "$19.00"
type textarea "x"
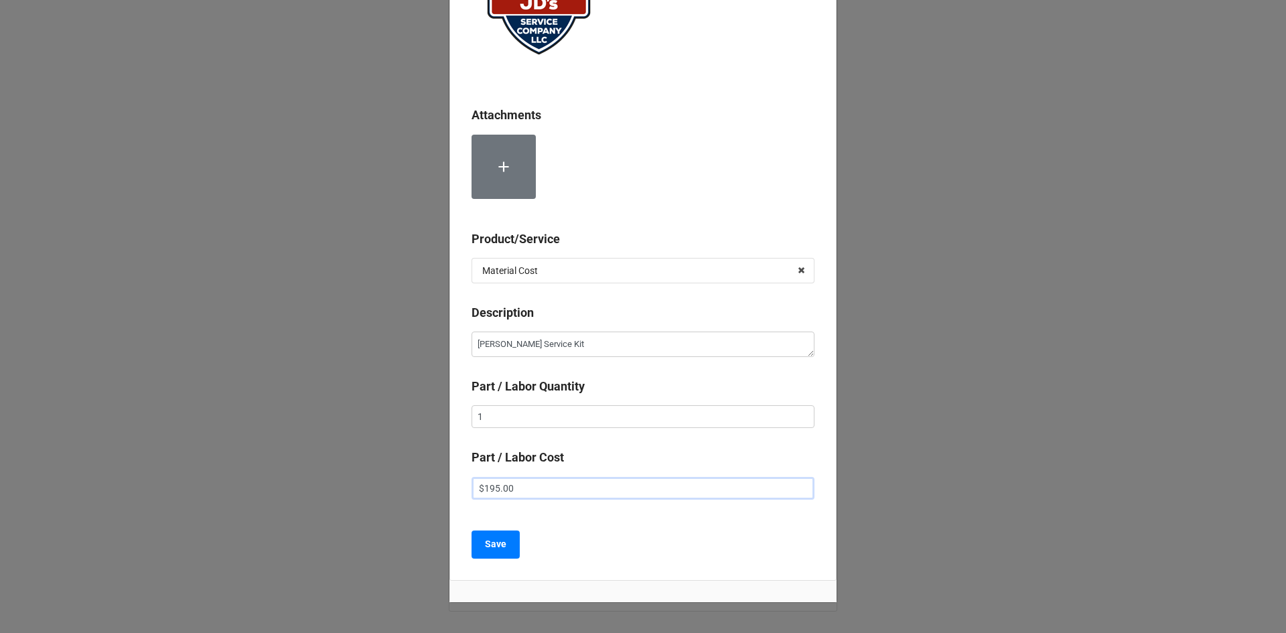
scroll to position [143, 0]
type input "$195.00"
click at [508, 537] on button "Save" at bounding box center [495, 544] width 48 height 28
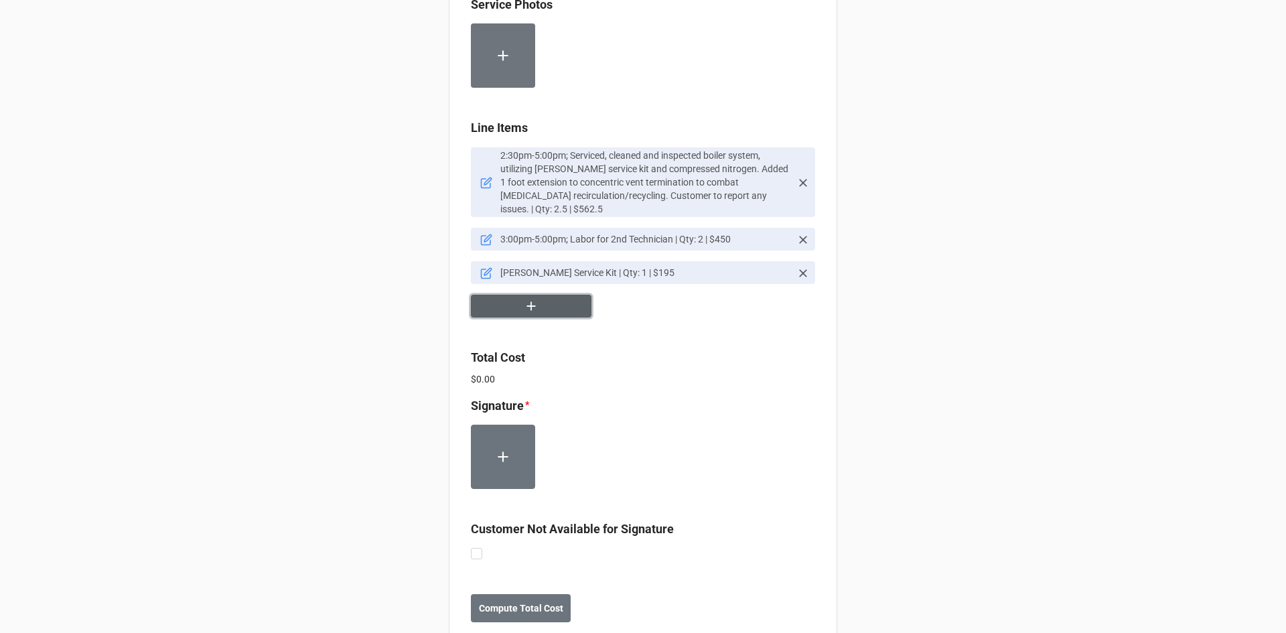
click at [524, 313] on icon "button" at bounding box center [531, 306] width 15 height 15
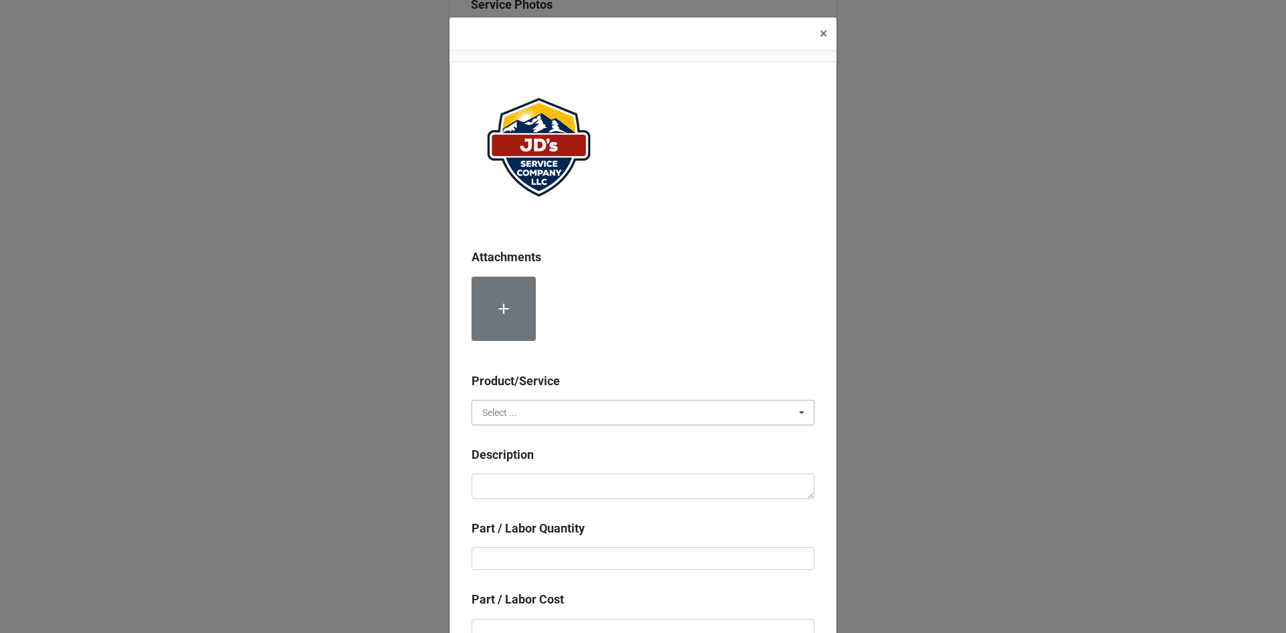
drag, startPoint x: 536, startPoint y: 407, endPoint x: 541, endPoint y: 439, distance: 32.5
click at [536, 408] on input "text" at bounding box center [644, 412] width 342 height 24
click at [535, 463] on div "Material Cost" at bounding box center [643, 461] width 342 height 25
click at [565, 481] on textarea at bounding box center [642, 485] width 343 height 25
type textarea "x"
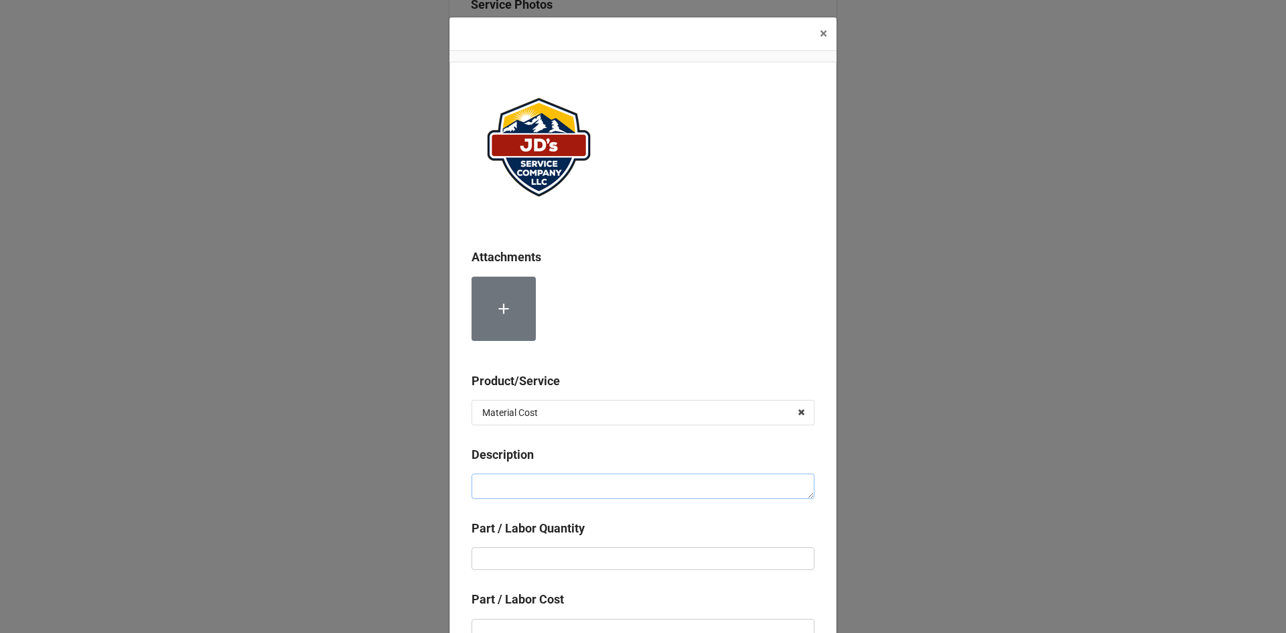
type textarea "C"
type textarea "x"
type textarea "Co"
type textarea "x"
type textarea "Com"
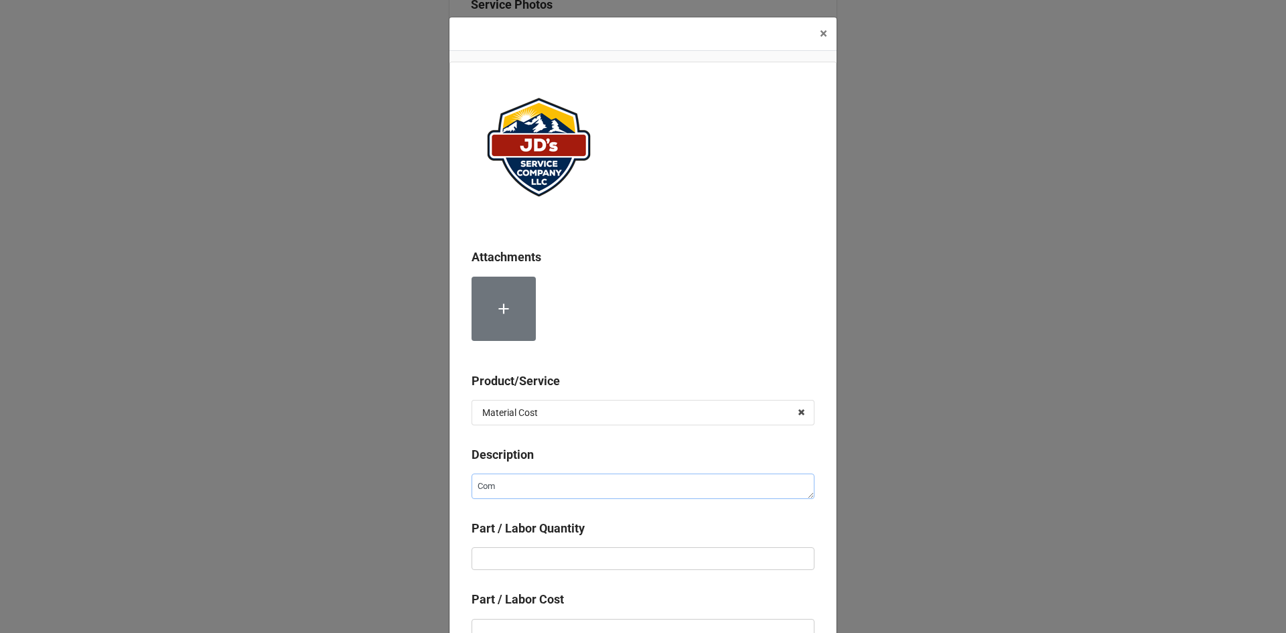
type textarea "x"
type textarea "Comp"
type textarea "x"
type textarea "Compr"
type textarea "x"
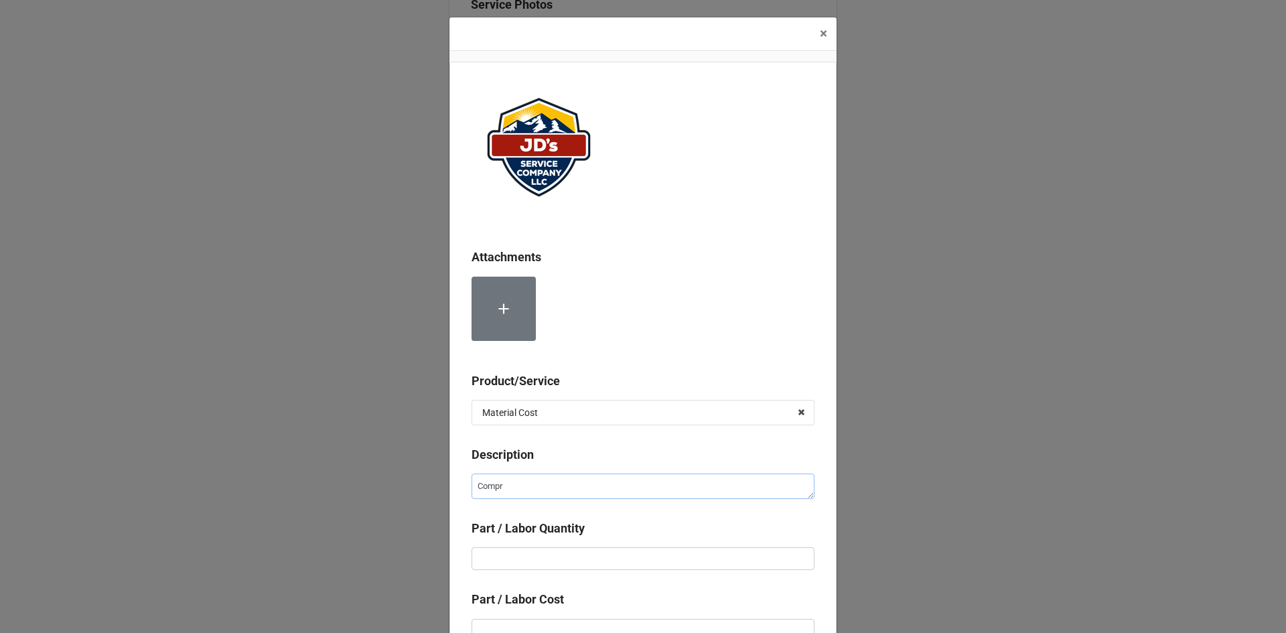
type textarea "Compre"
type textarea "x"
type textarea "Compres"
type textarea "x"
type textarea "Compress"
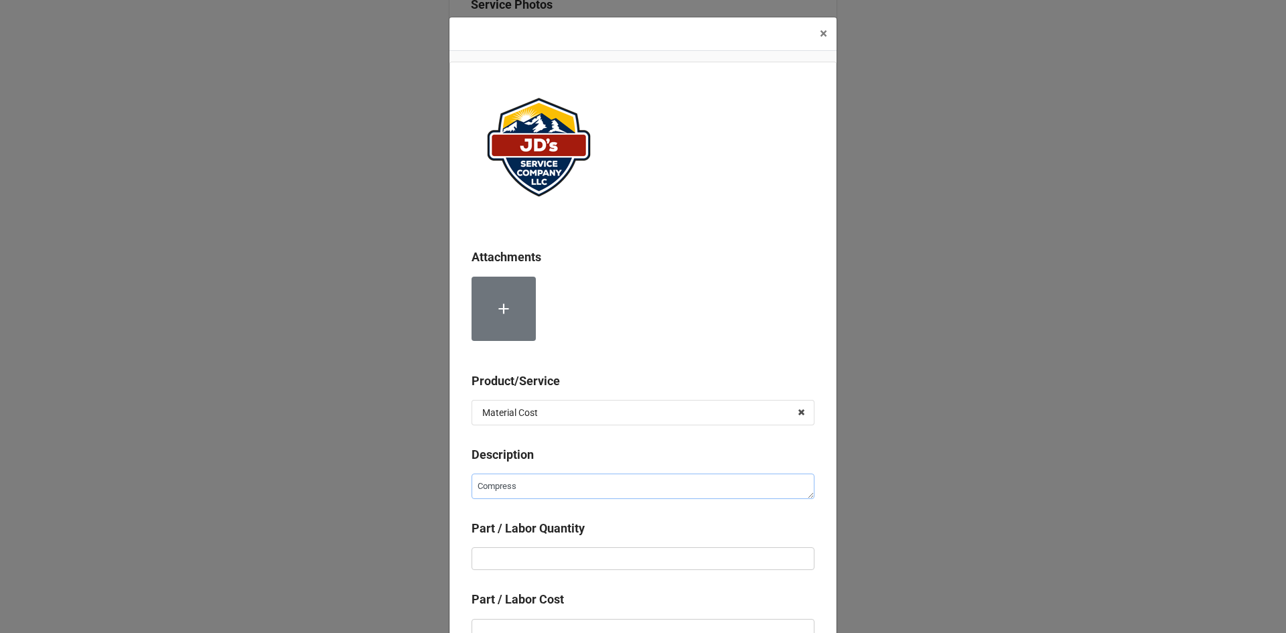
type textarea "x"
type textarea "Compresse"
type textarea "x"
type textarea "Compressed"
type textarea "x"
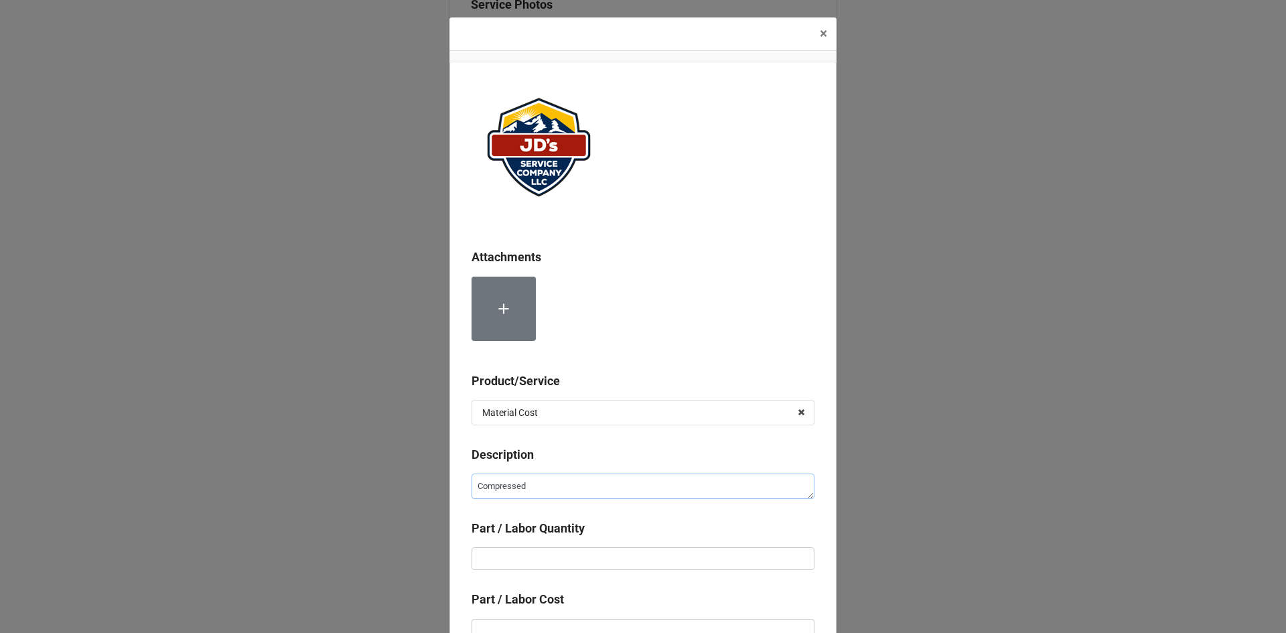
type textarea "Compressed"
type textarea "x"
type textarea "Compressed N"
type textarea "x"
type textarea "Compressed Ni"
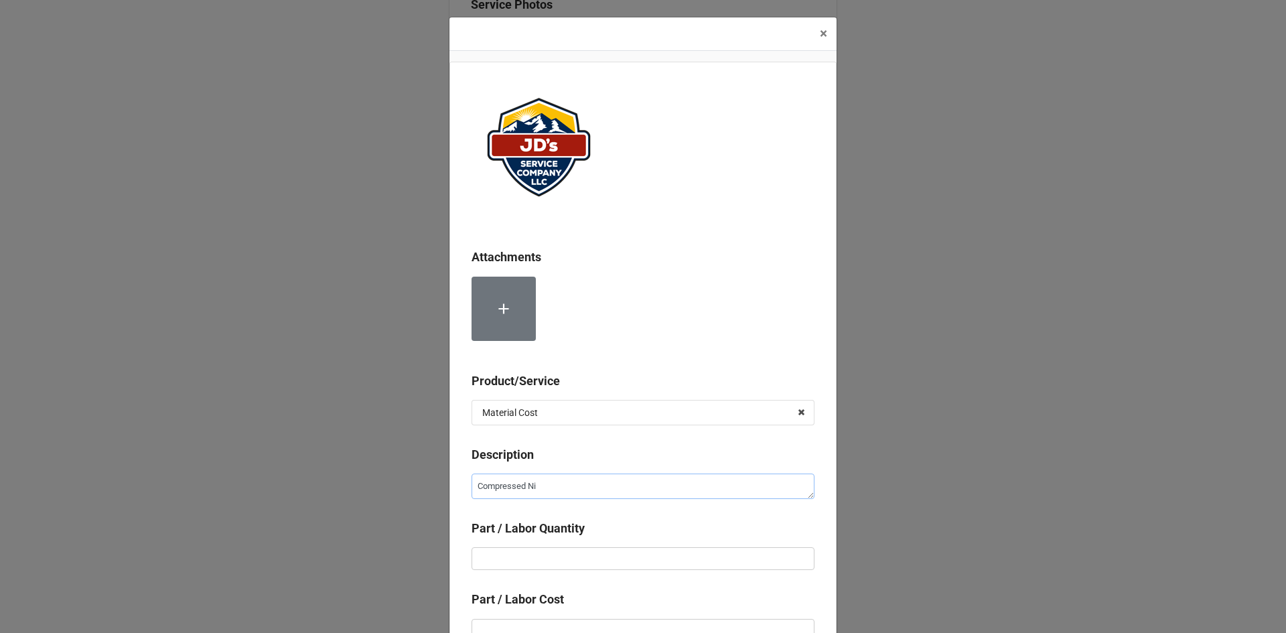
type textarea "x"
type textarea "Compressed Nit"
type textarea "x"
type textarea "Compressed Nitr"
type textarea "x"
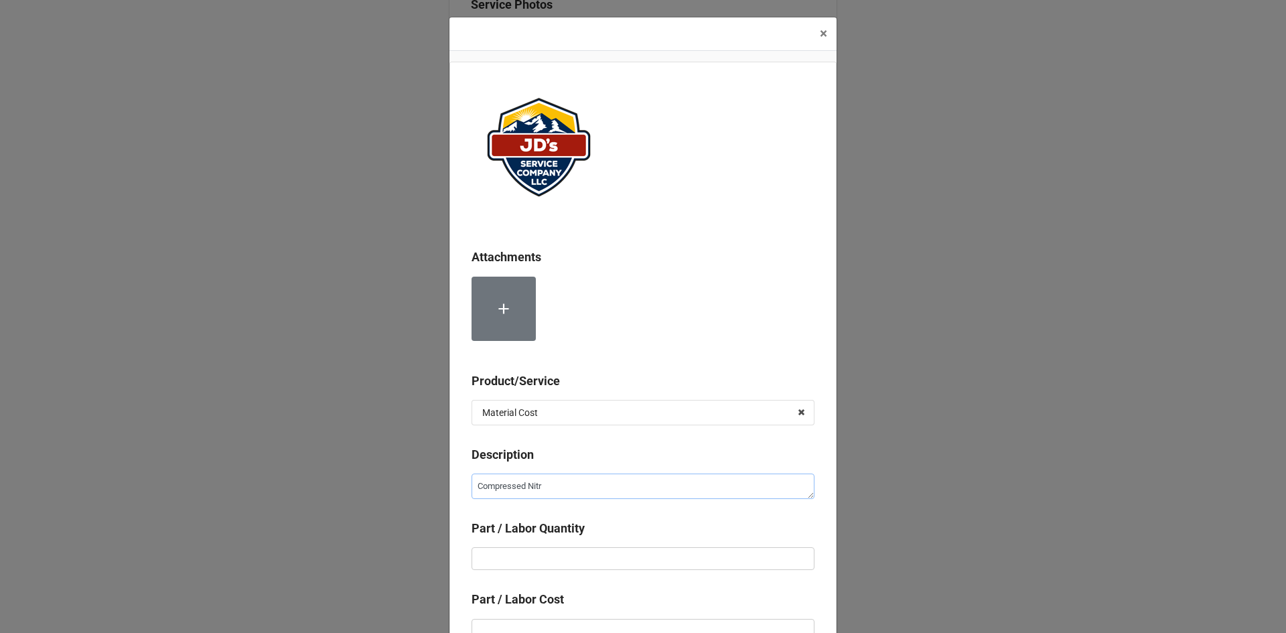
type textarea "Compressed Nitro"
type textarea "x"
type textarea "Compressed Nitrog"
type textarea "x"
type textarea "Compressed Nitroge"
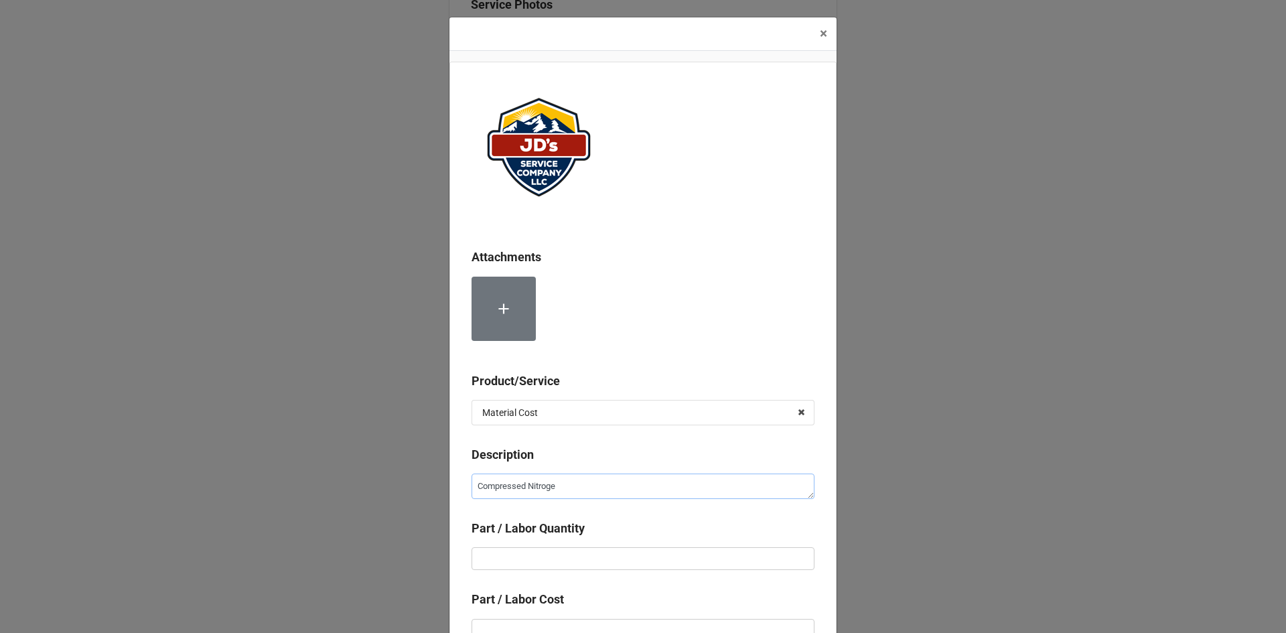
type textarea "x"
type textarea "Compressed Nitrogen"
type textarea "x"
type input "2"
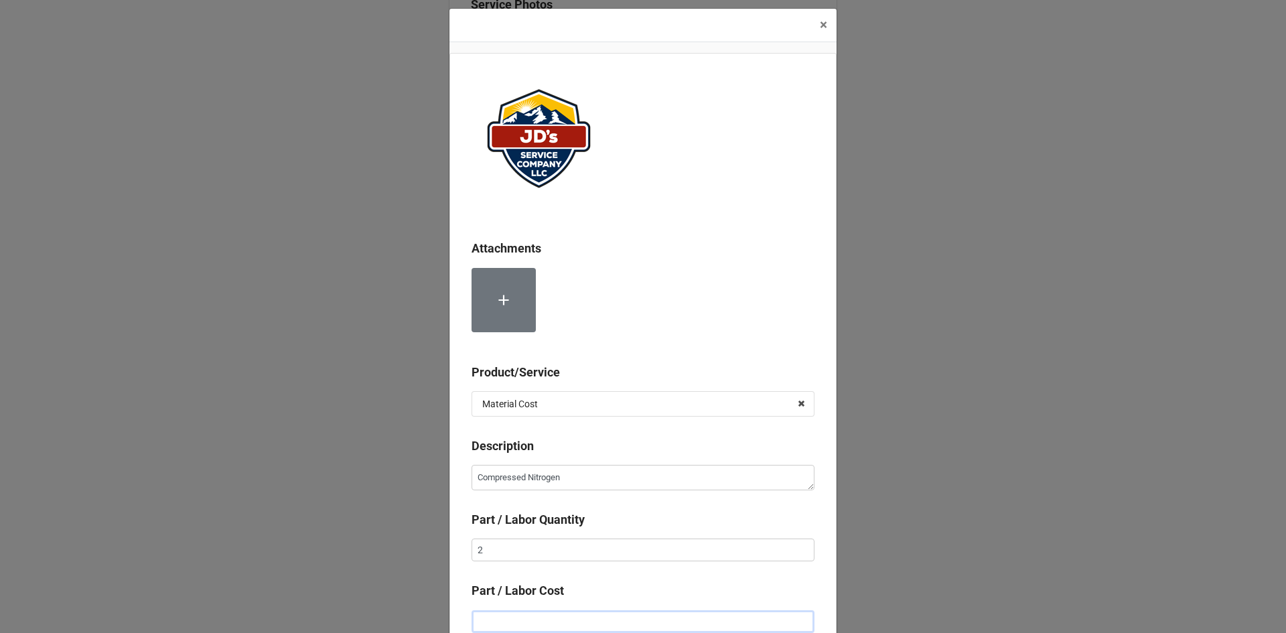
type textarea "x"
type input "$2.00"
type textarea "x"
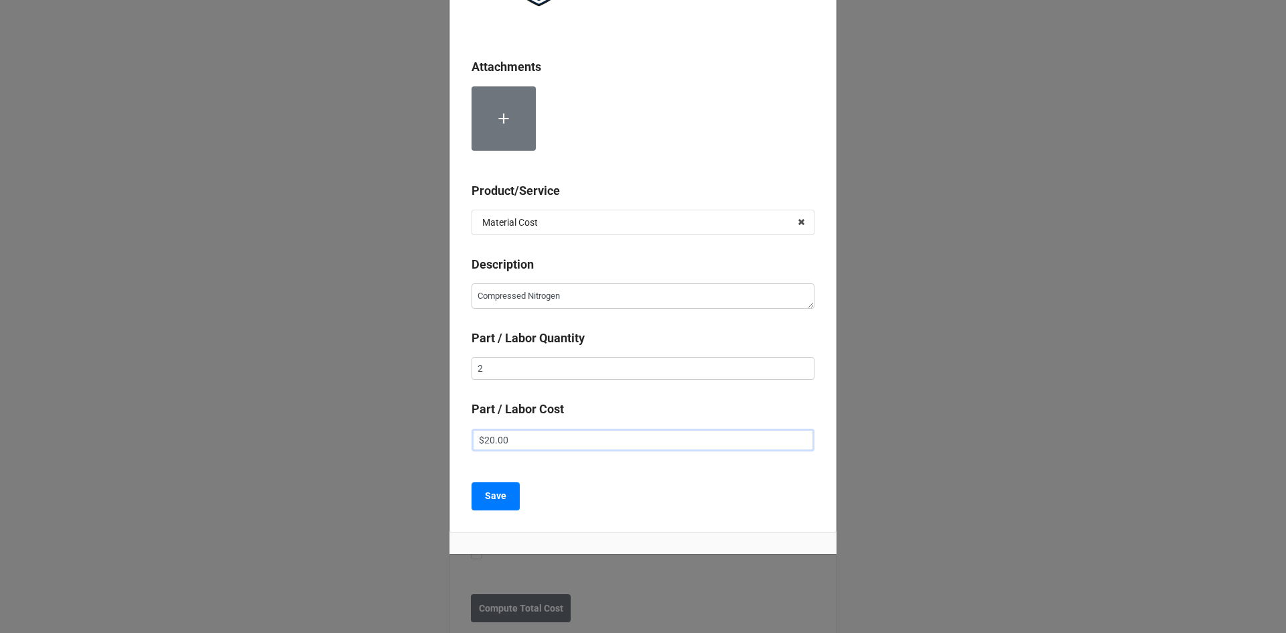
scroll to position [195, 0]
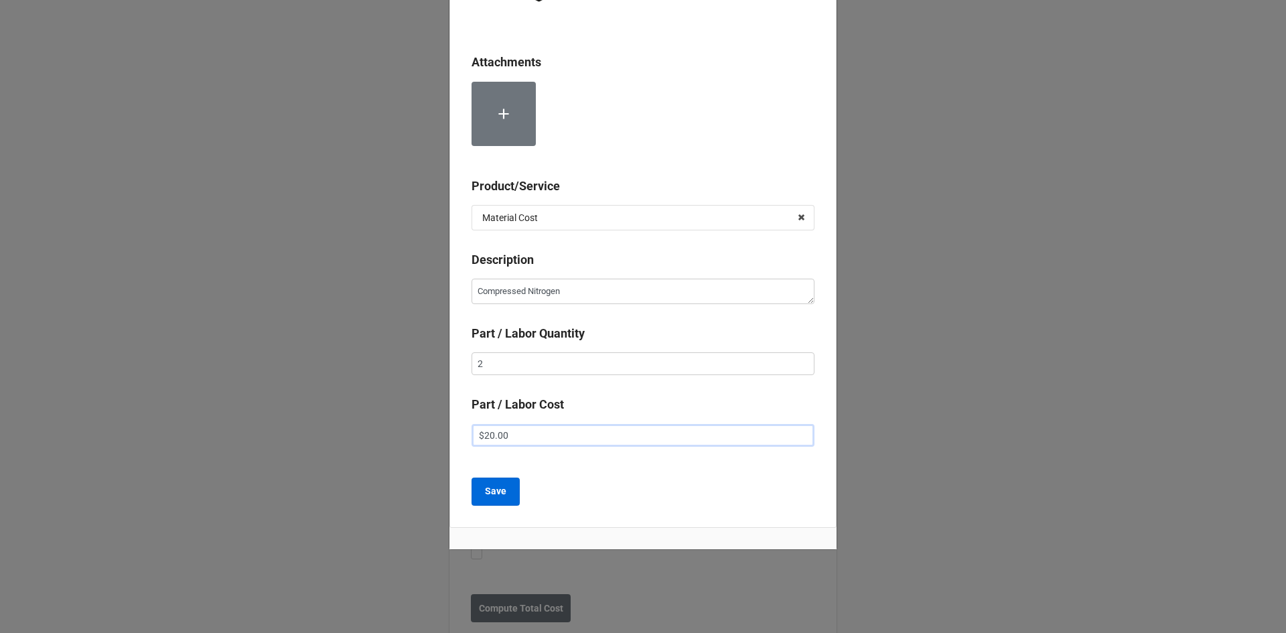
type input "$20.00"
click at [497, 501] on button "Save" at bounding box center [495, 491] width 48 height 28
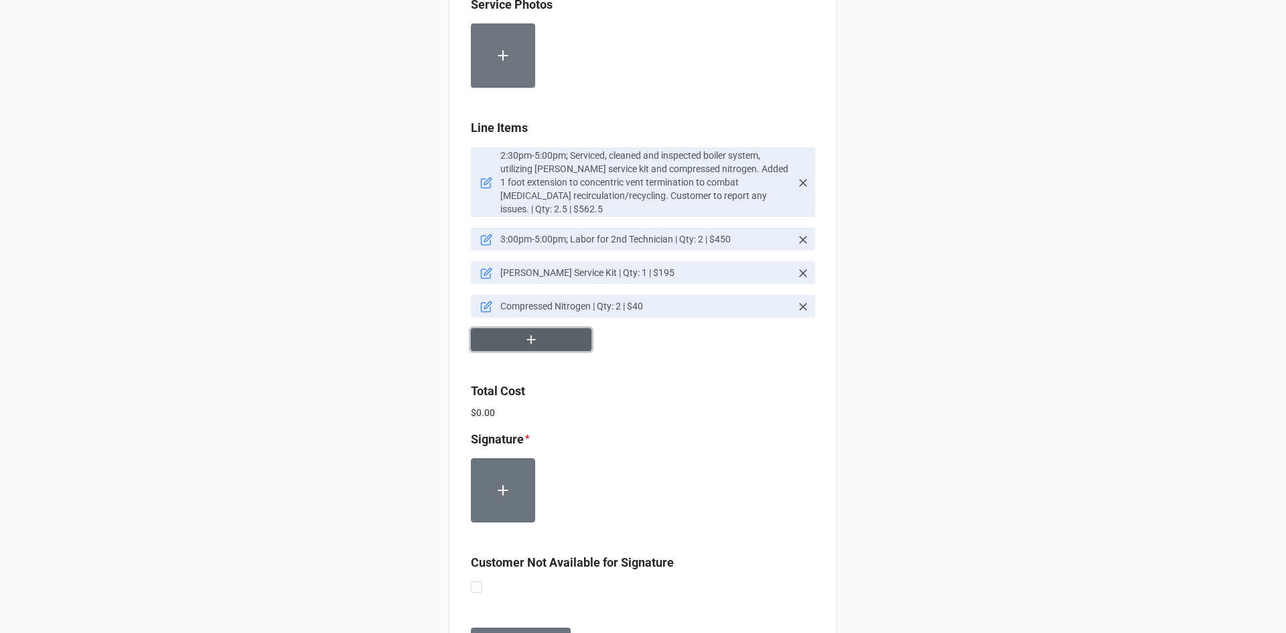
click at [531, 346] on icon "button" at bounding box center [531, 339] width 15 height 15
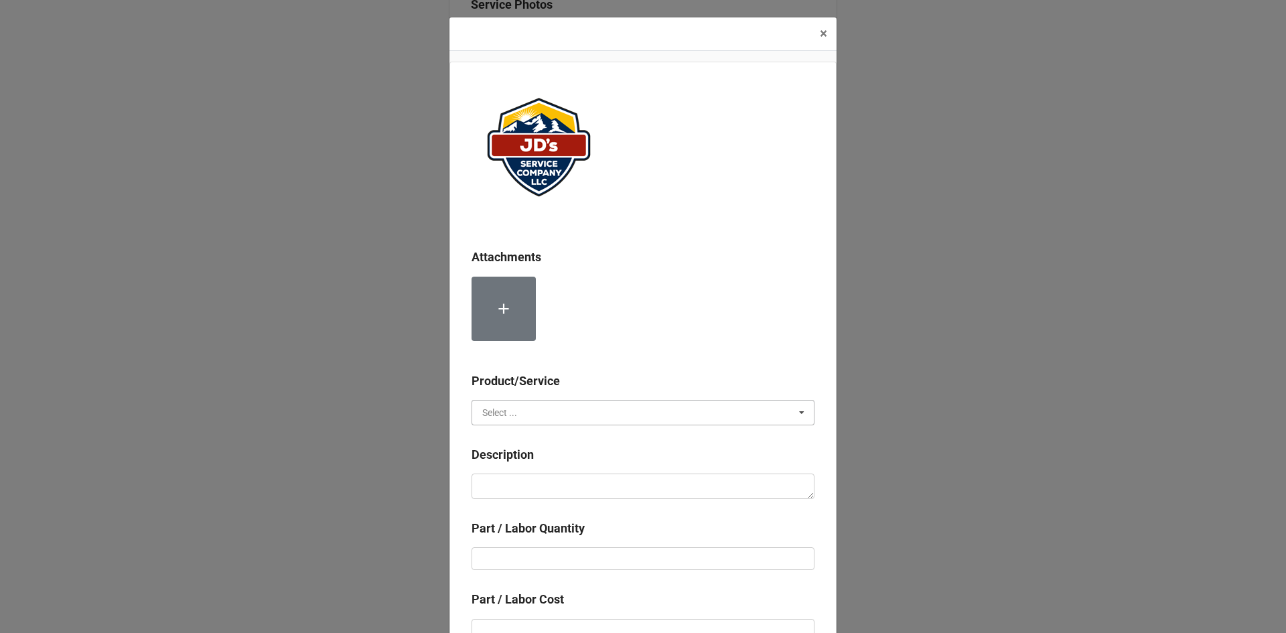
click at [550, 408] on input "text" at bounding box center [644, 412] width 342 height 24
click at [553, 456] on div "Material Cost" at bounding box center [643, 461] width 342 height 25
click at [550, 476] on textarea at bounding box center [642, 485] width 343 height 25
type textarea "x"
type textarea "2"
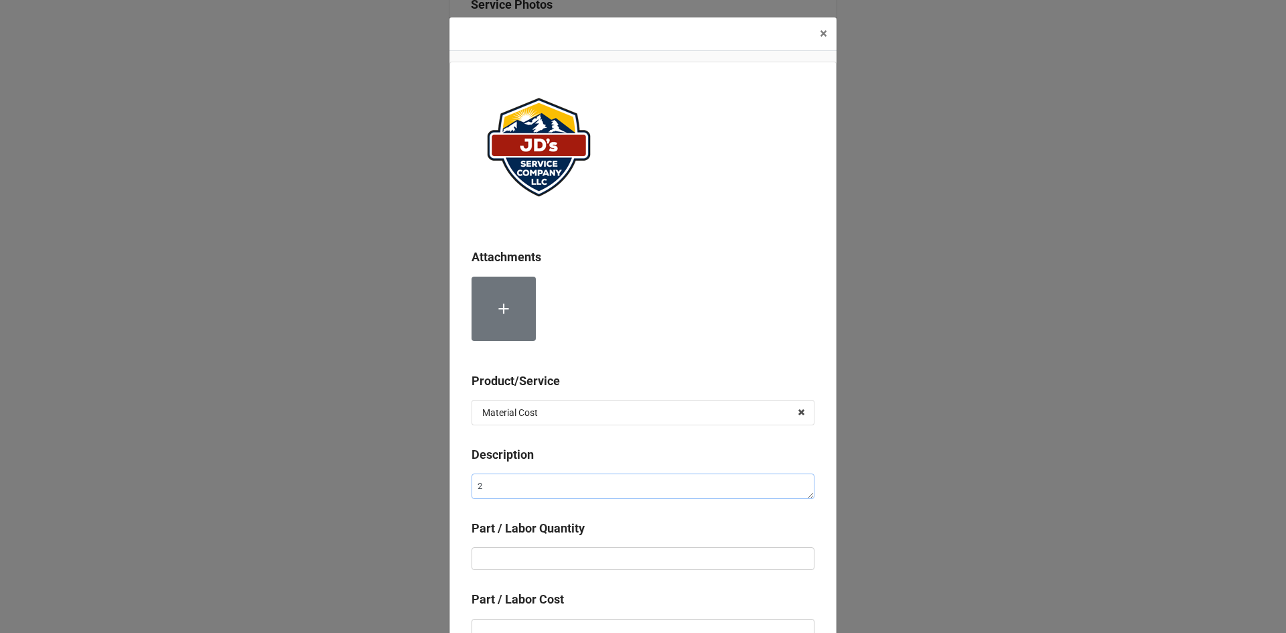
type textarea "x"
type textarea "2""
type textarea "x"
type textarea "2"x"
type textarea "x"
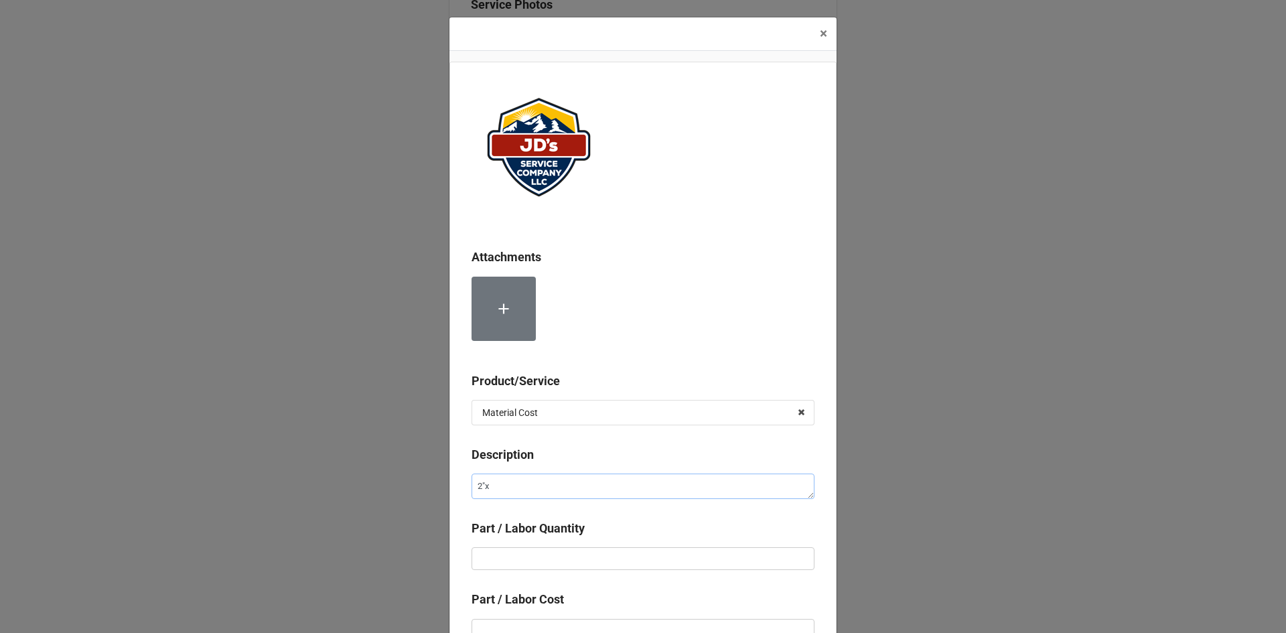
type textarea "2"x3"
type textarea "x"
type textarea "2"x3'"
type textarea "x"
type textarea "2"x3'"
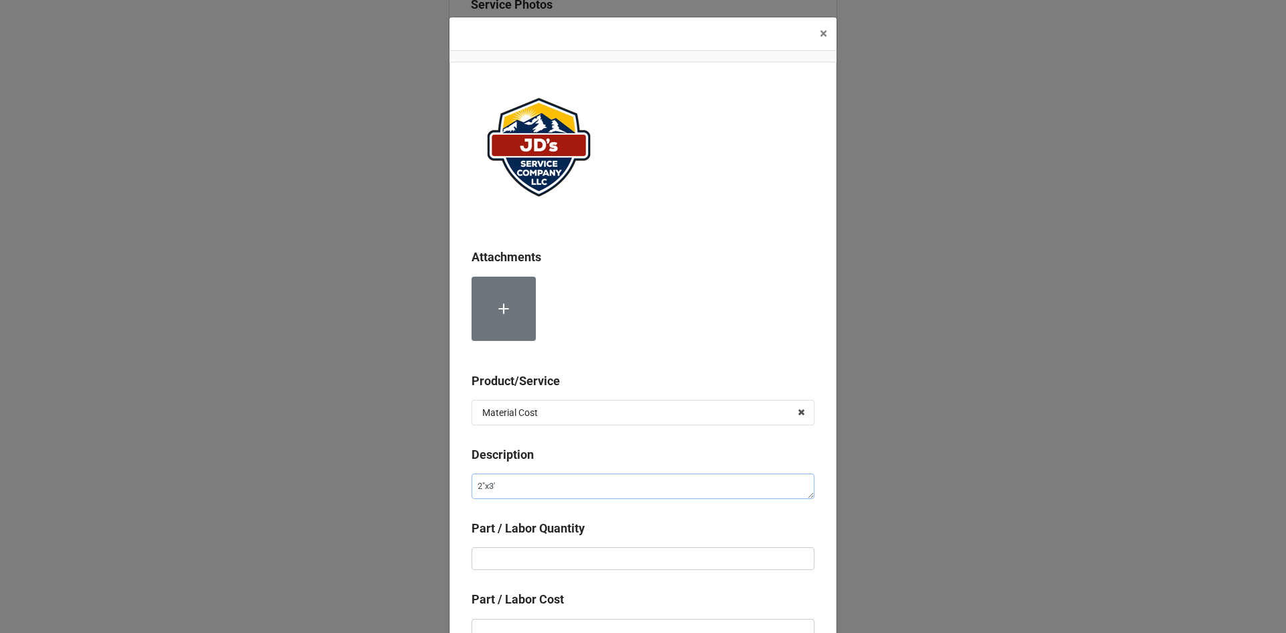
type textarea "x"
type textarea "2"x3' F"
type textarea "x"
type textarea "2"x3' Fe"
type textarea "x"
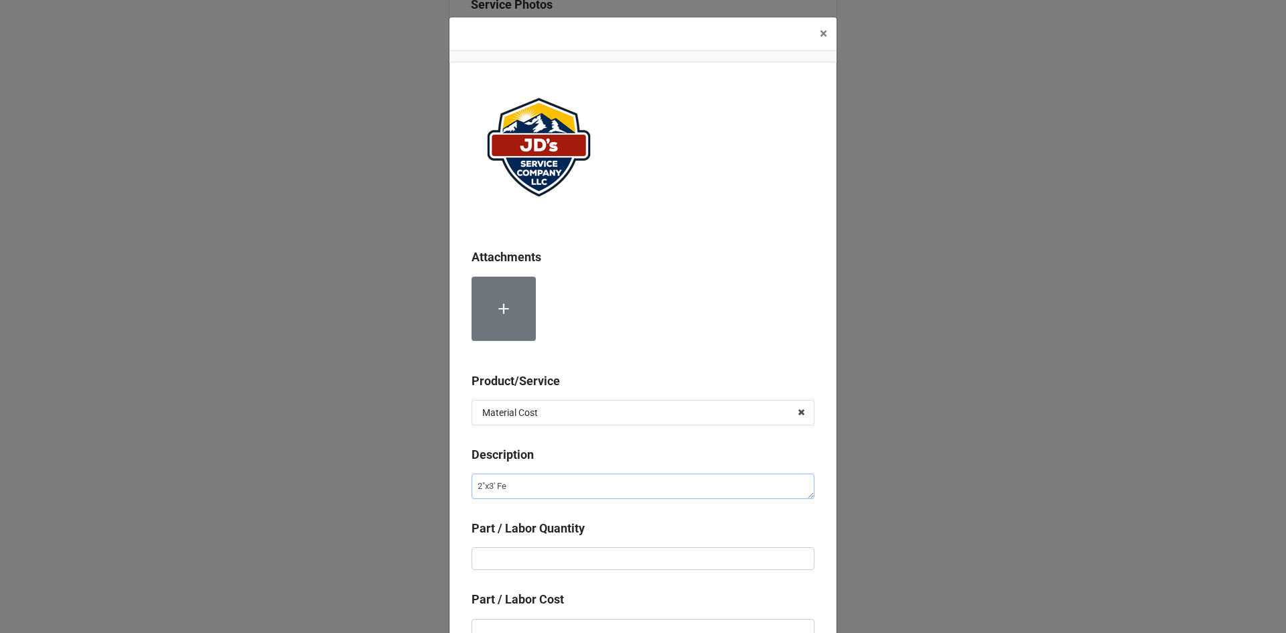
type textarea "2"x3' Fer"
type textarea "x"
type textarea "2"x3' Fern"
type textarea "x"
type textarea "2"x3' Fernc"
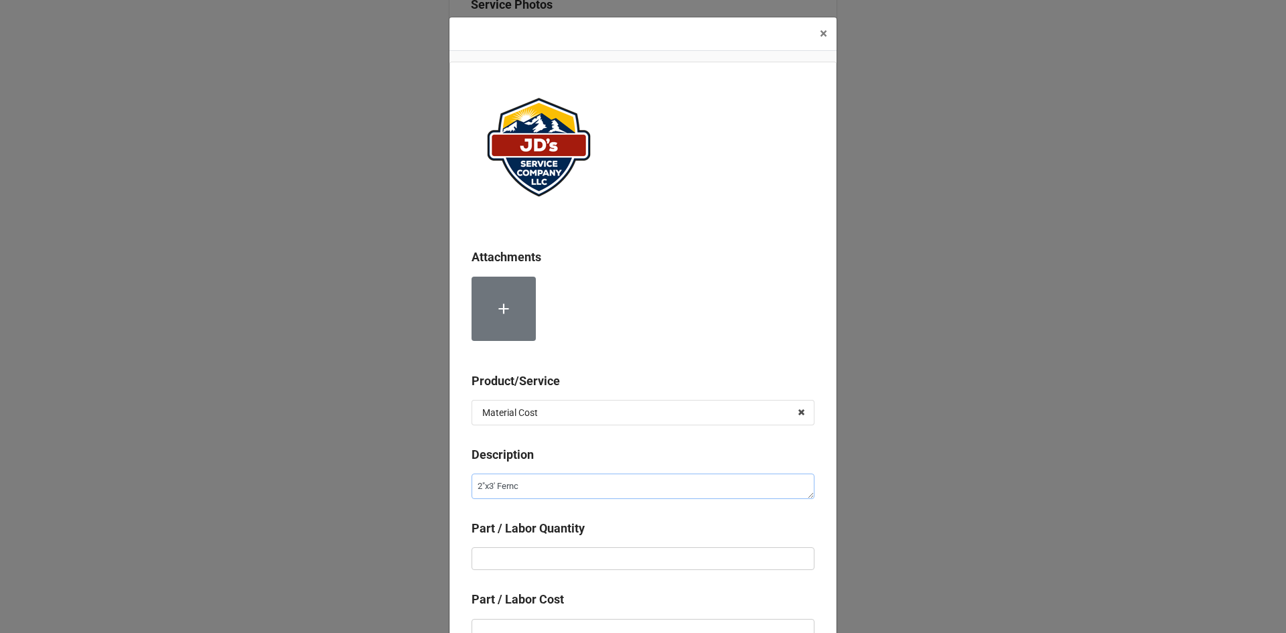
type textarea "x"
type textarea "2"x3' Fernco"
click at [710, 563] on input "text" at bounding box center [642, 558] width 343 height 23
type textarea "x"
type input "1"
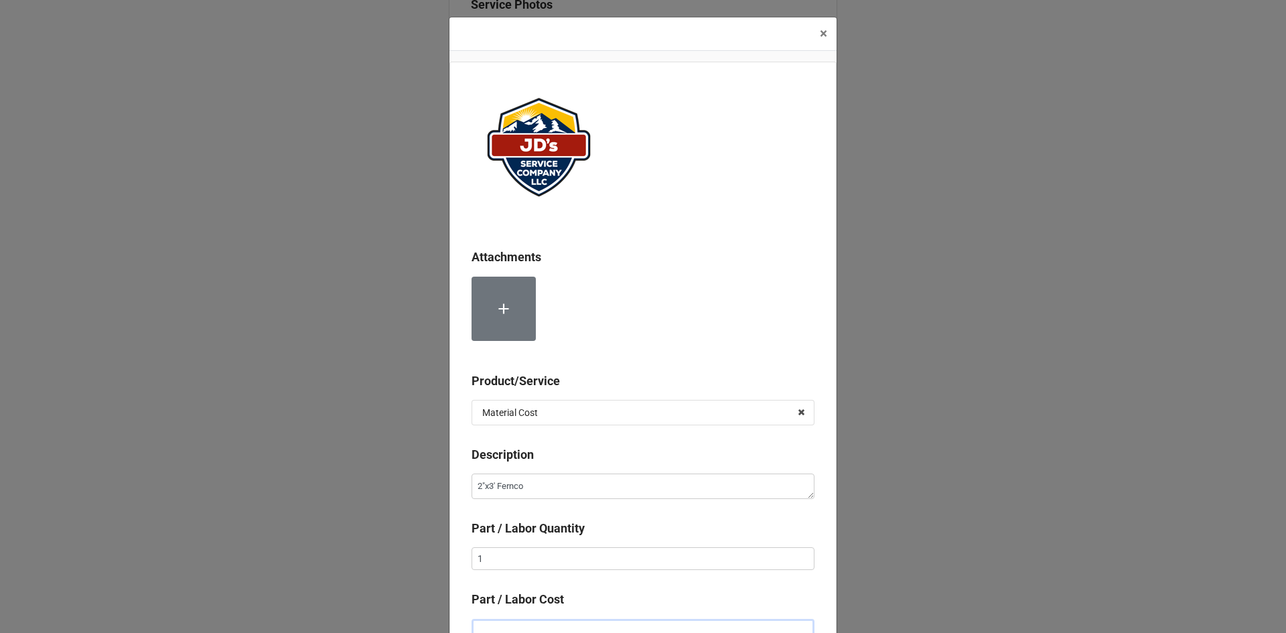
scroll to position [9, 0]
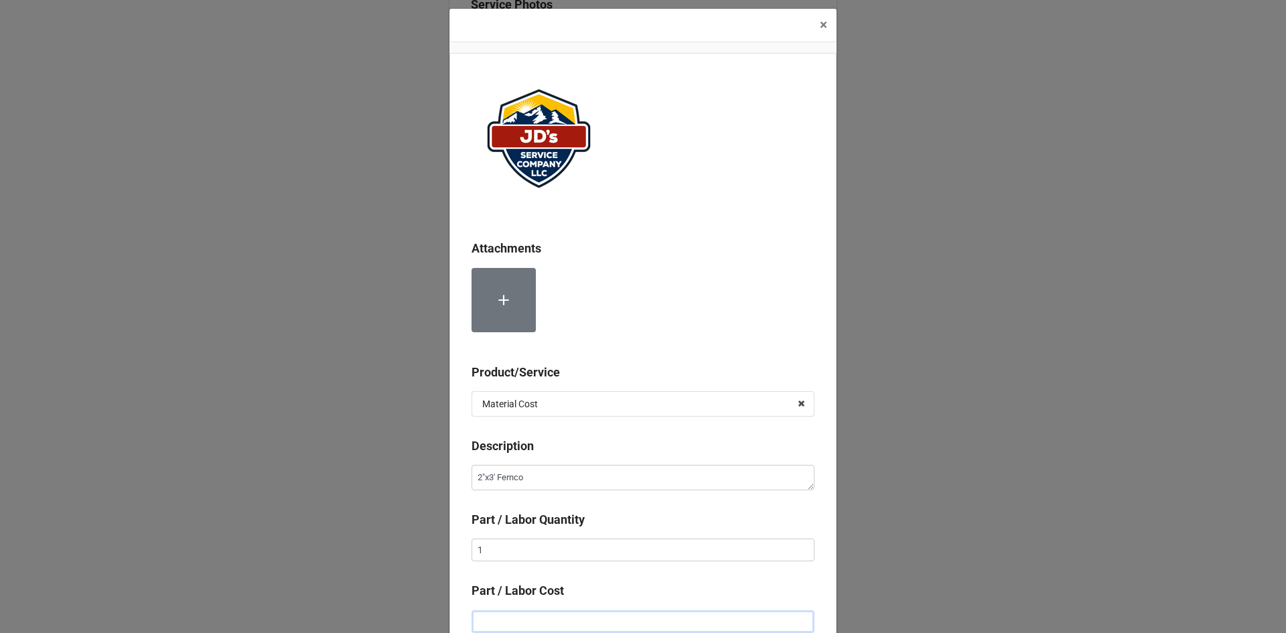
type textarea "x"
type input "$2.00"
type textarea "x"
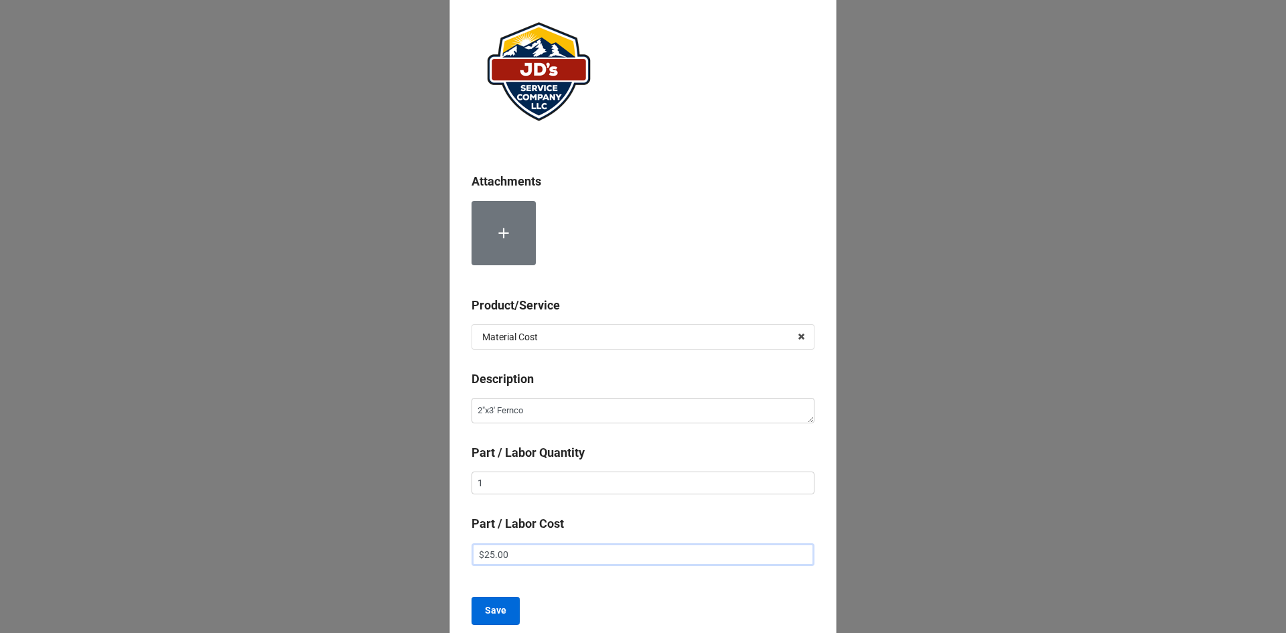
type input "$25.00"
click at [509, 617] on button "Save" at bounding box center [495, 611] width 48 height 28
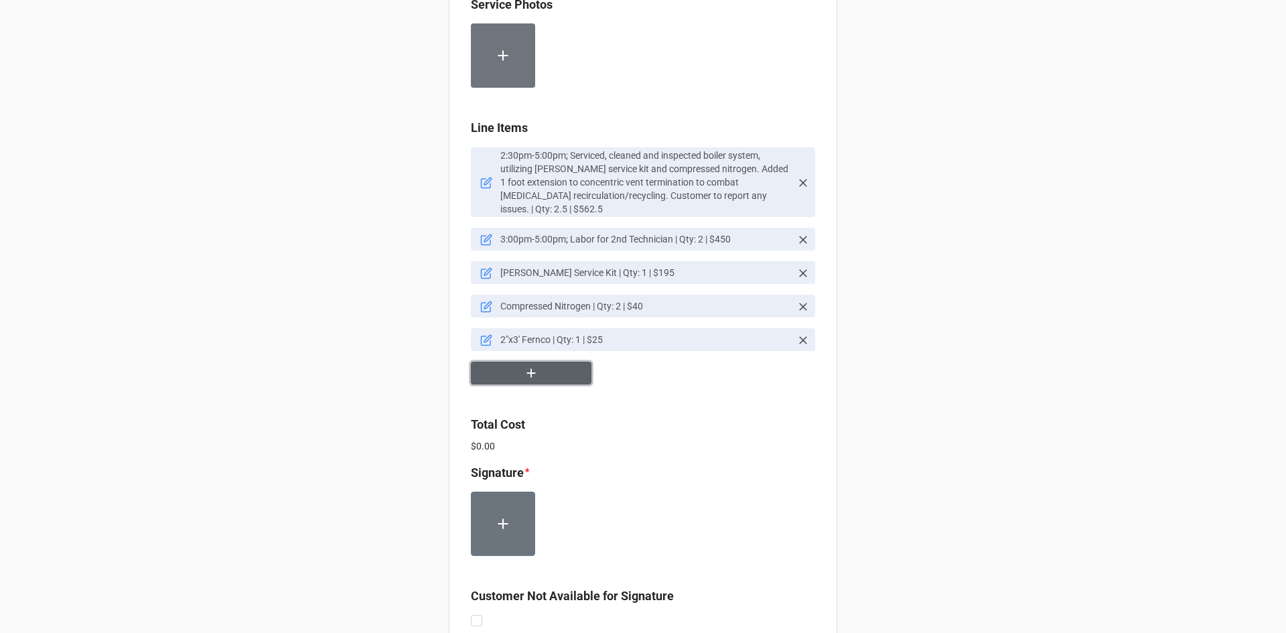
click at [539, 376] on button "button" at bounding box center [531, 373] width 121 height 23
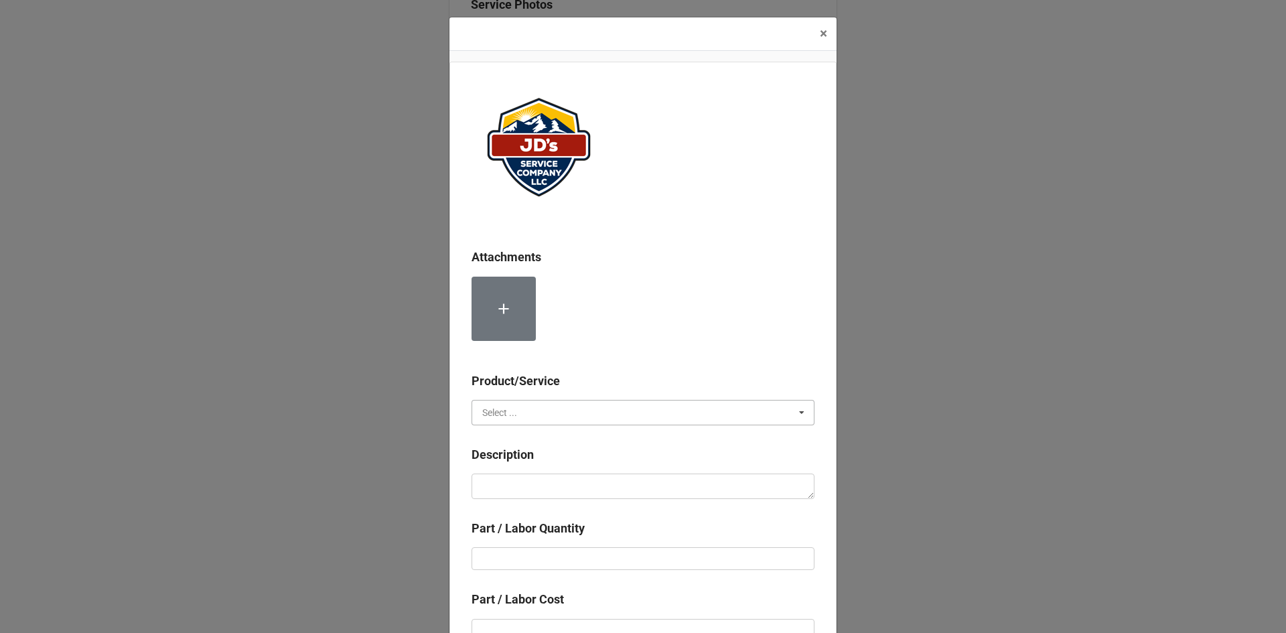
click at [626, 417] on input "text" at bounding box center [644, 412] width 342 height 24
click at [528, 464] on span "Material Cost" at bounding box center [511, 462] width 56 height 11
click at [534, 478] on textarea at bounding box center [642, 485] width 343 height 25
type textarea "x"
type textarea "2"
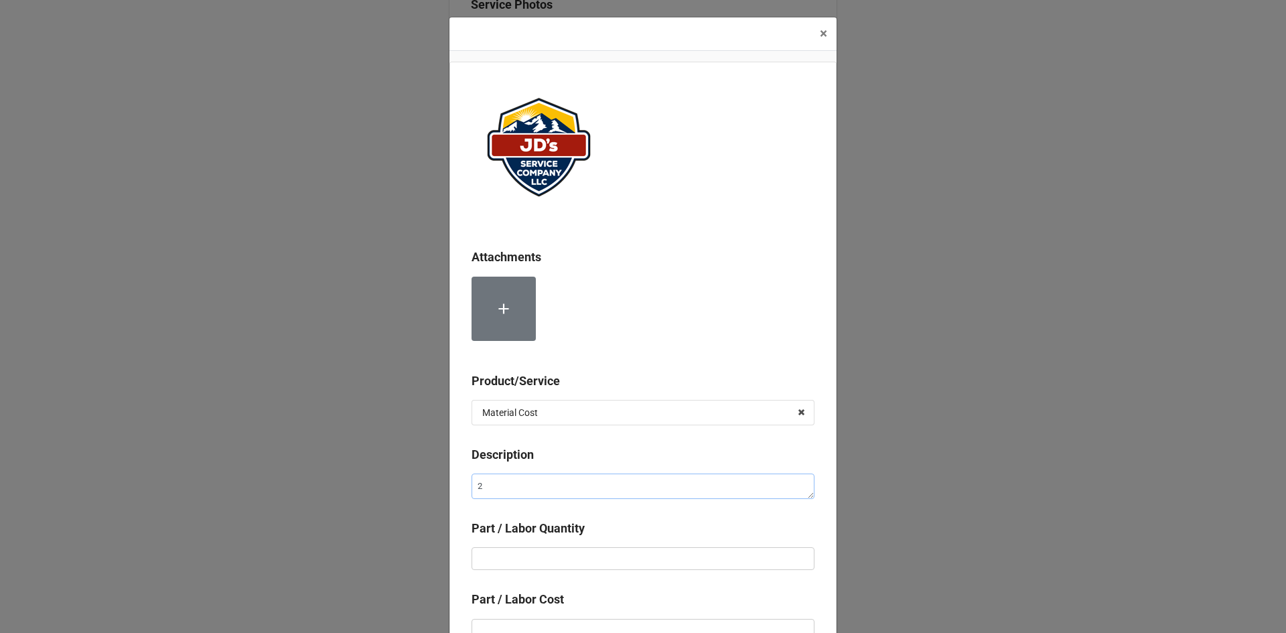
type textarea "x"
type textarea "2""
type textarea "x"
type textarea "2""
type textarea "x"
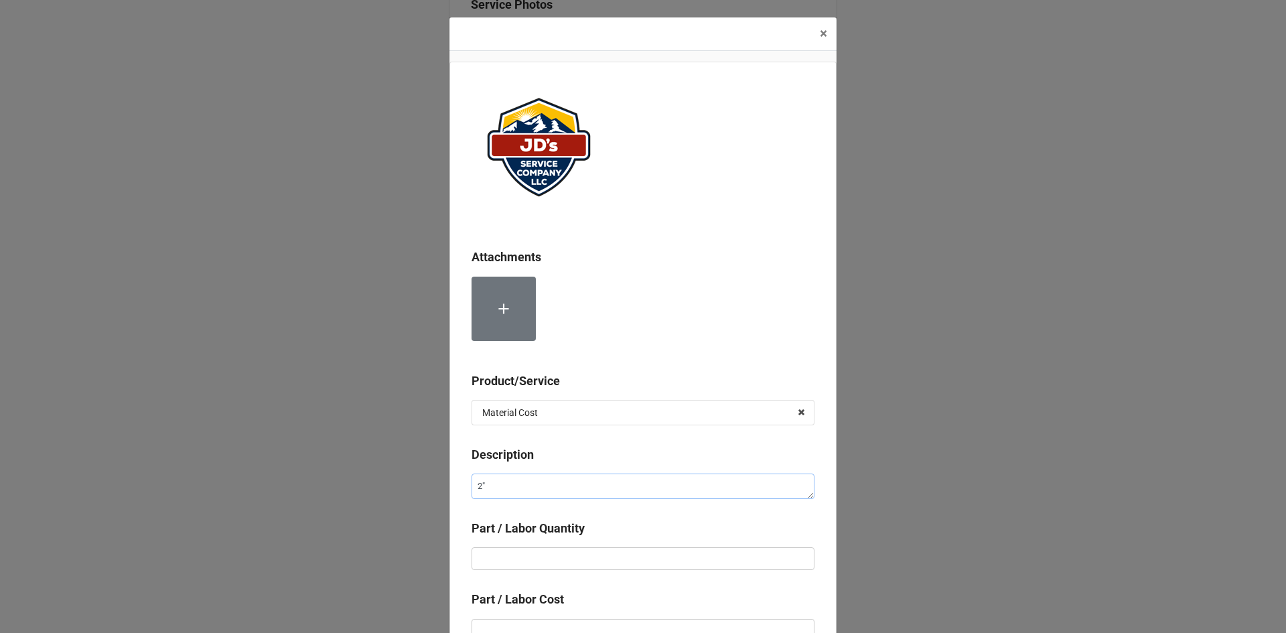
type textarea "2" P"
type textarea "x"
type textarea "2" PV"
type textarea "x"
type textarea "2" PVC"
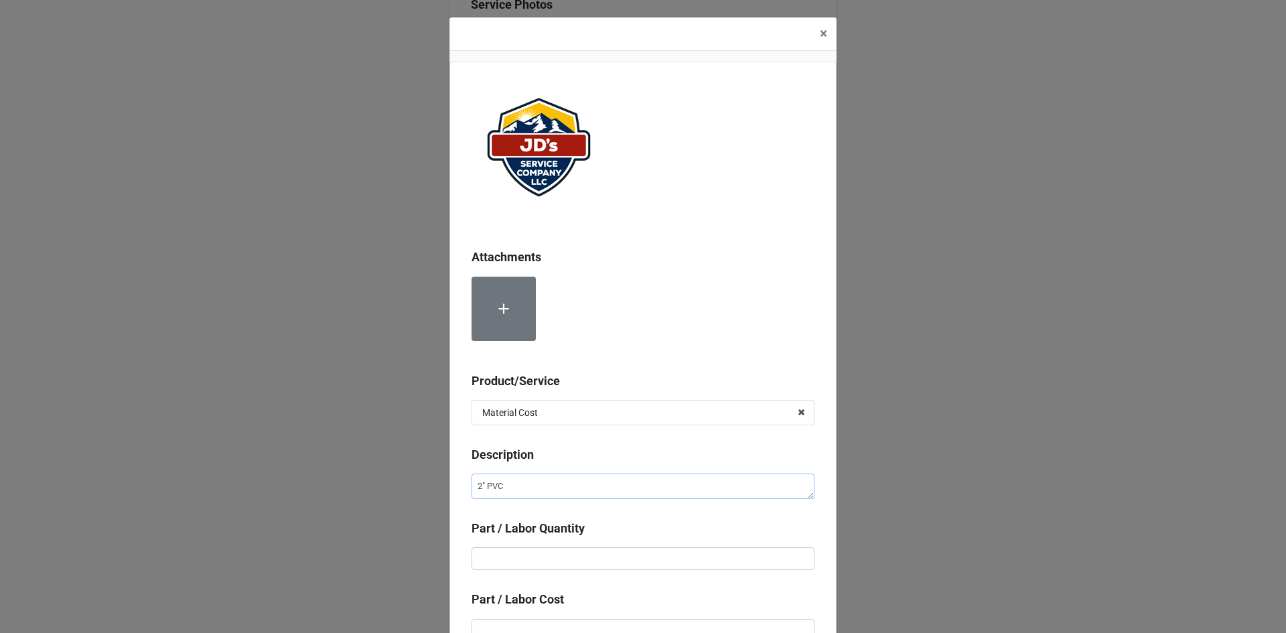
type textarea "x"
type textarea "2" PVC"
type textarea "x"
type textarea "2" PVC T"
type textarea "x"
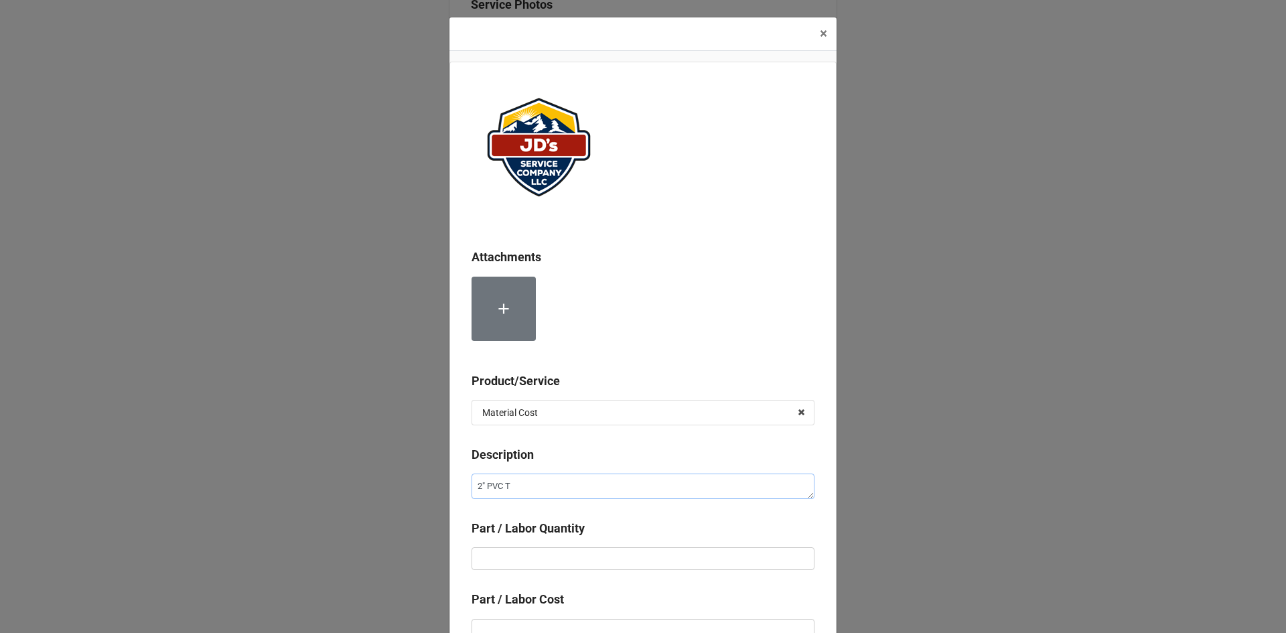
type textarea "2" PVC Tu"
type textarea "x"
type textarea "2" PVC Tub"
type textarea "x"
type textarea "2" PVC Tubi"
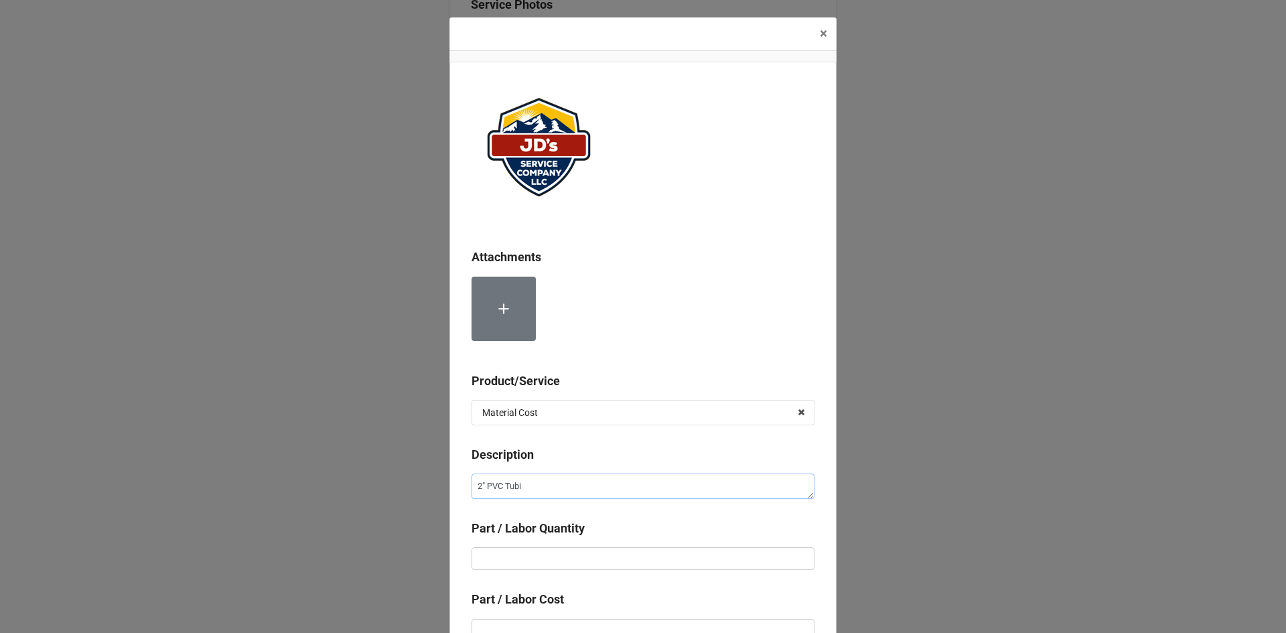
type textarea "x"
type textarea "2" PVC Tubin"
type textarea "x"
type textarea "2" PVC Tubing"
type textarea "x"
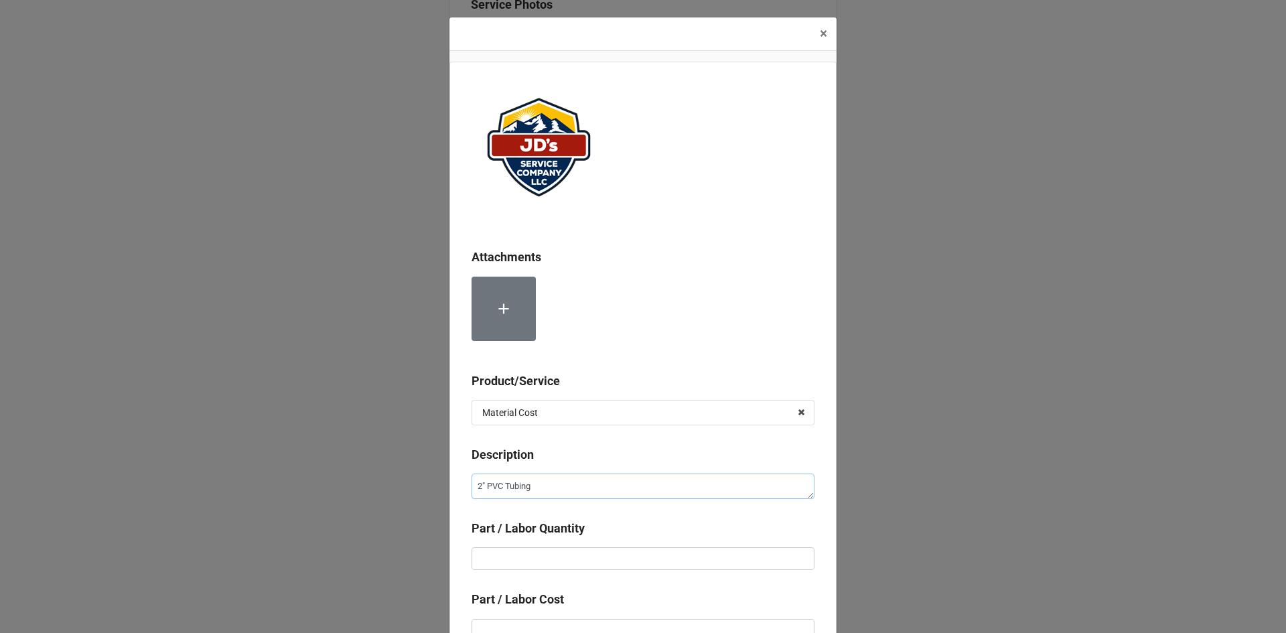
type textarea "2" PVC Tubing"
type textarea "x"
type textarea "2" PVC Tubing ("
type textarea "x"
type textarea "2" PVC Tubing (P"
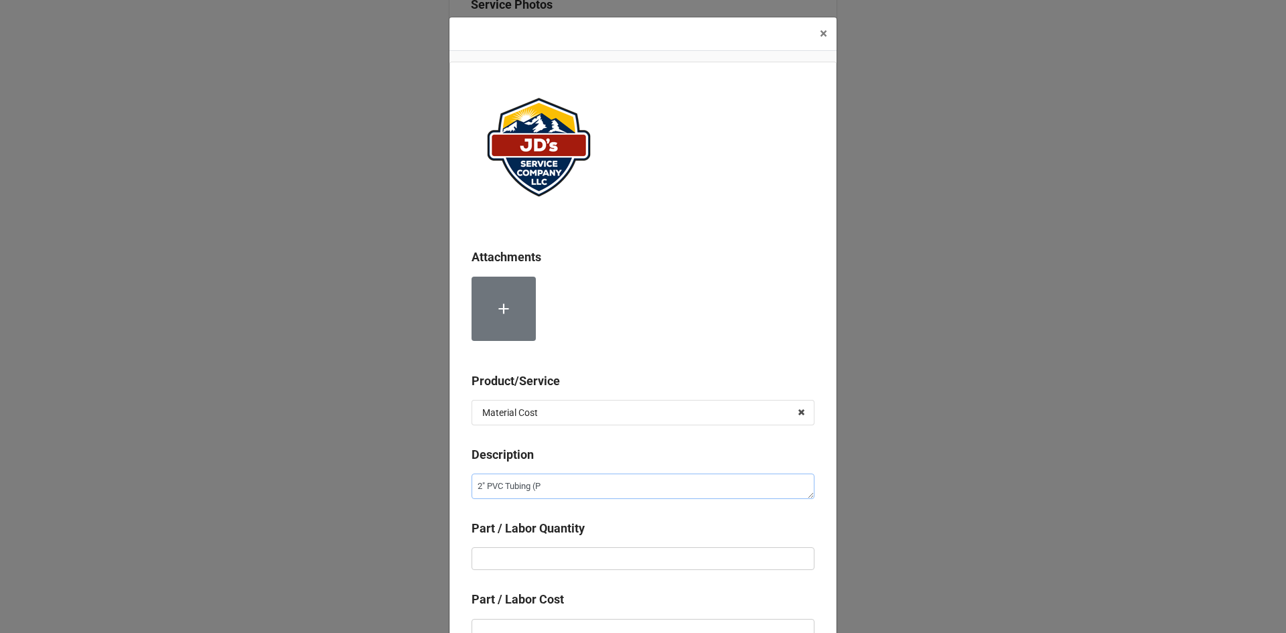
type textarea "x"
type textarea "2" PVC Tubing (Pe"
click at [622, 552] on input "text" at bounding box center [642, 558] width 343 height 23
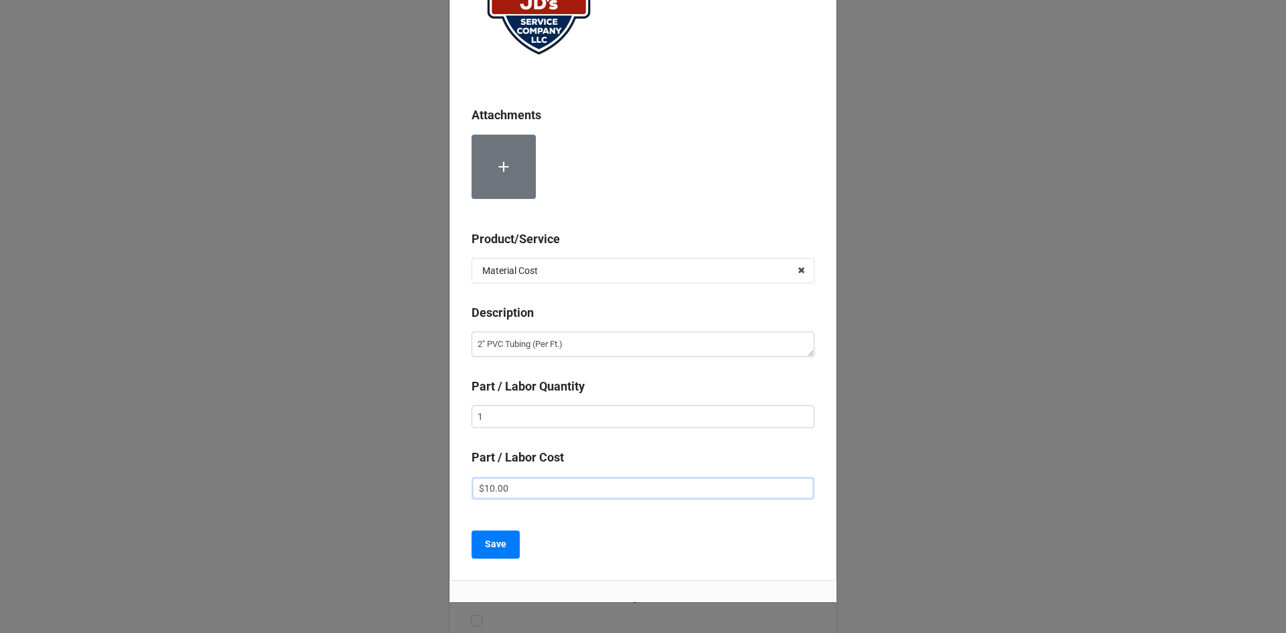
scroll to position [143, 0]
click at [508, 542] on button "Save" at bounding box center [495, 544] width 48 height 28
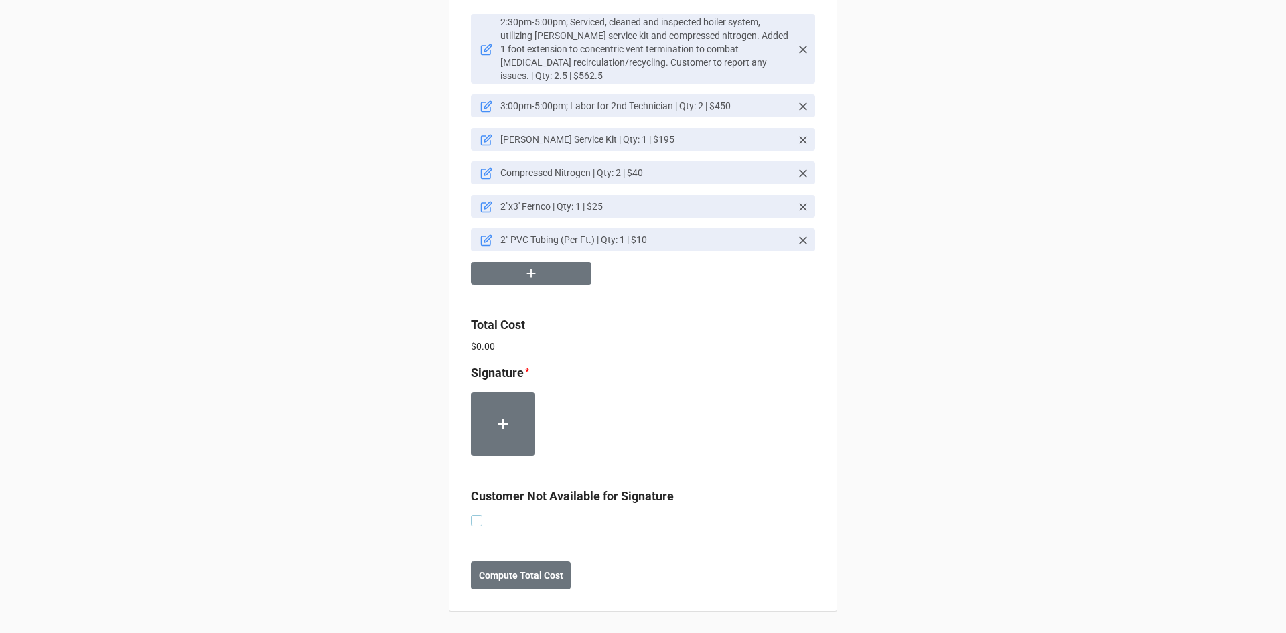
drag, startPoint x: 475, startPoint y: 523, endPoint x: 567, endPoint y: 550, distance: 94.9
click at [475, 515] on label at bounding box center [476, 515] width 11 height 0
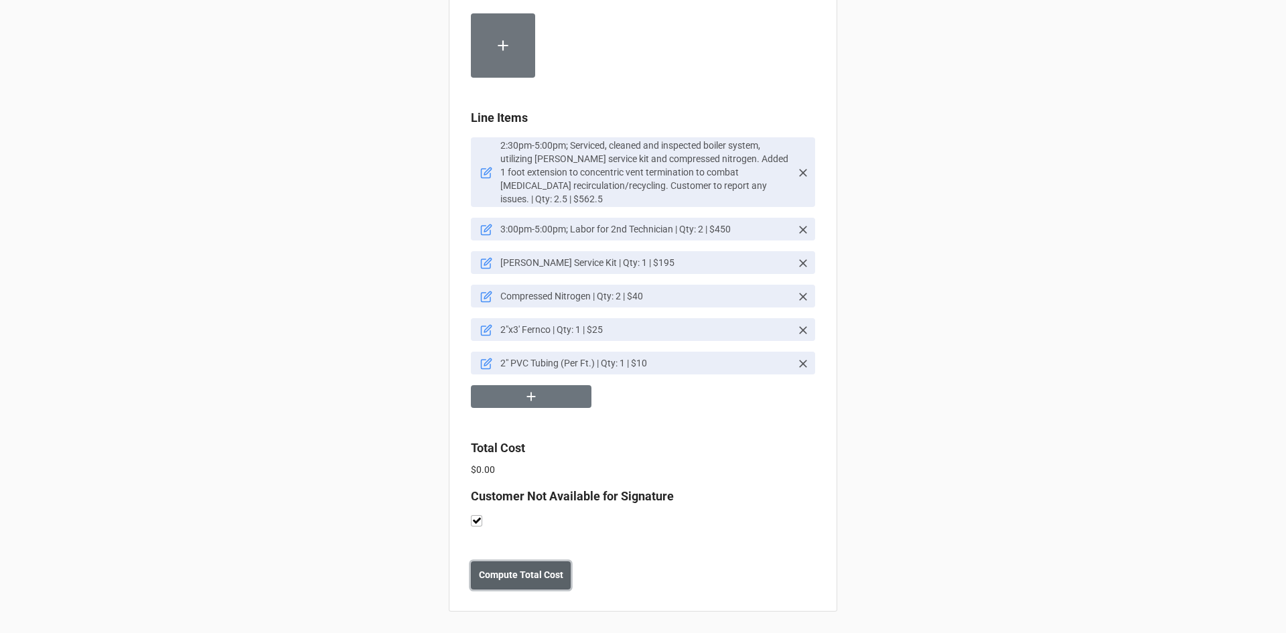
click at [539, 575] on b "Compute Total Cost" at bounding box center [521, 575] width 84 height 14
click at [484, 581] on b "Save" at bounding box center [494, 575] width 21 height 14
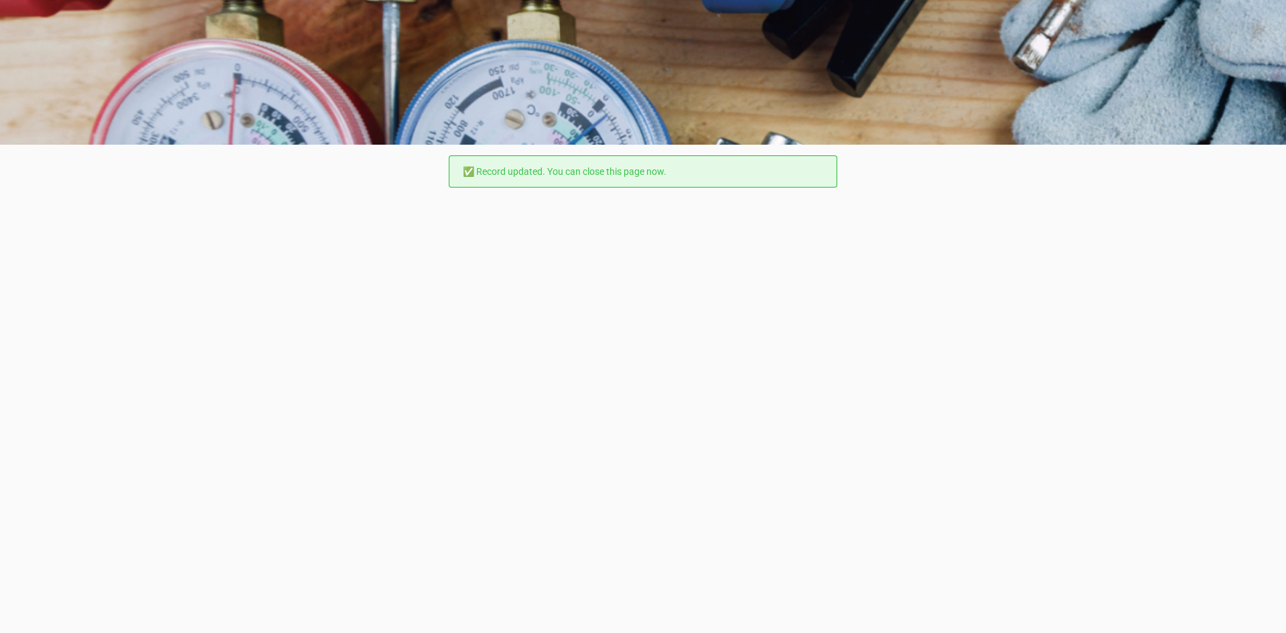
scroll to position [0, 0]
